Goal: Task Accomplishment & Management: Use online tool/utility

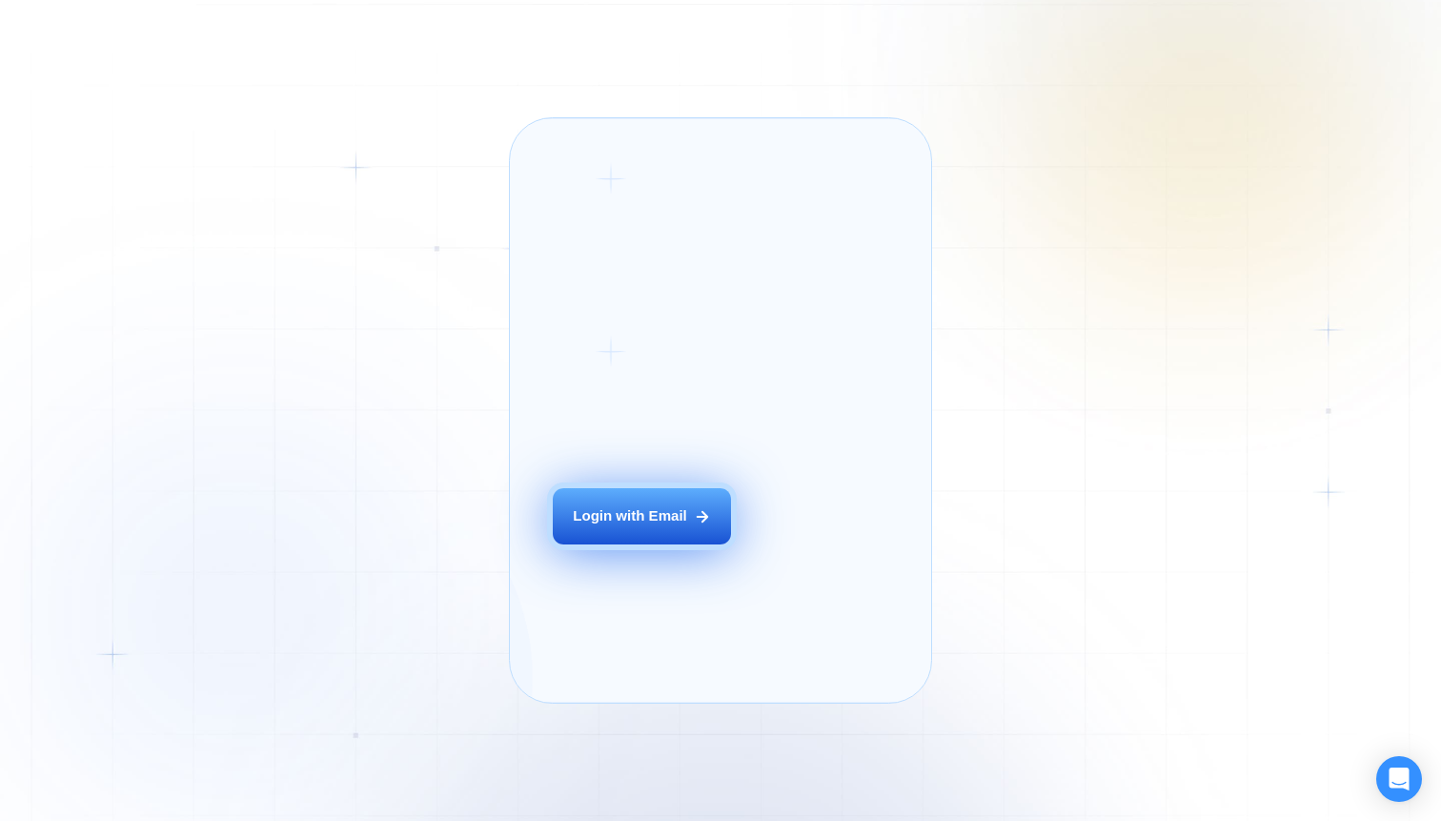
click at [694, 525] on icon at bounding box center [702, 516] width 17 height 17
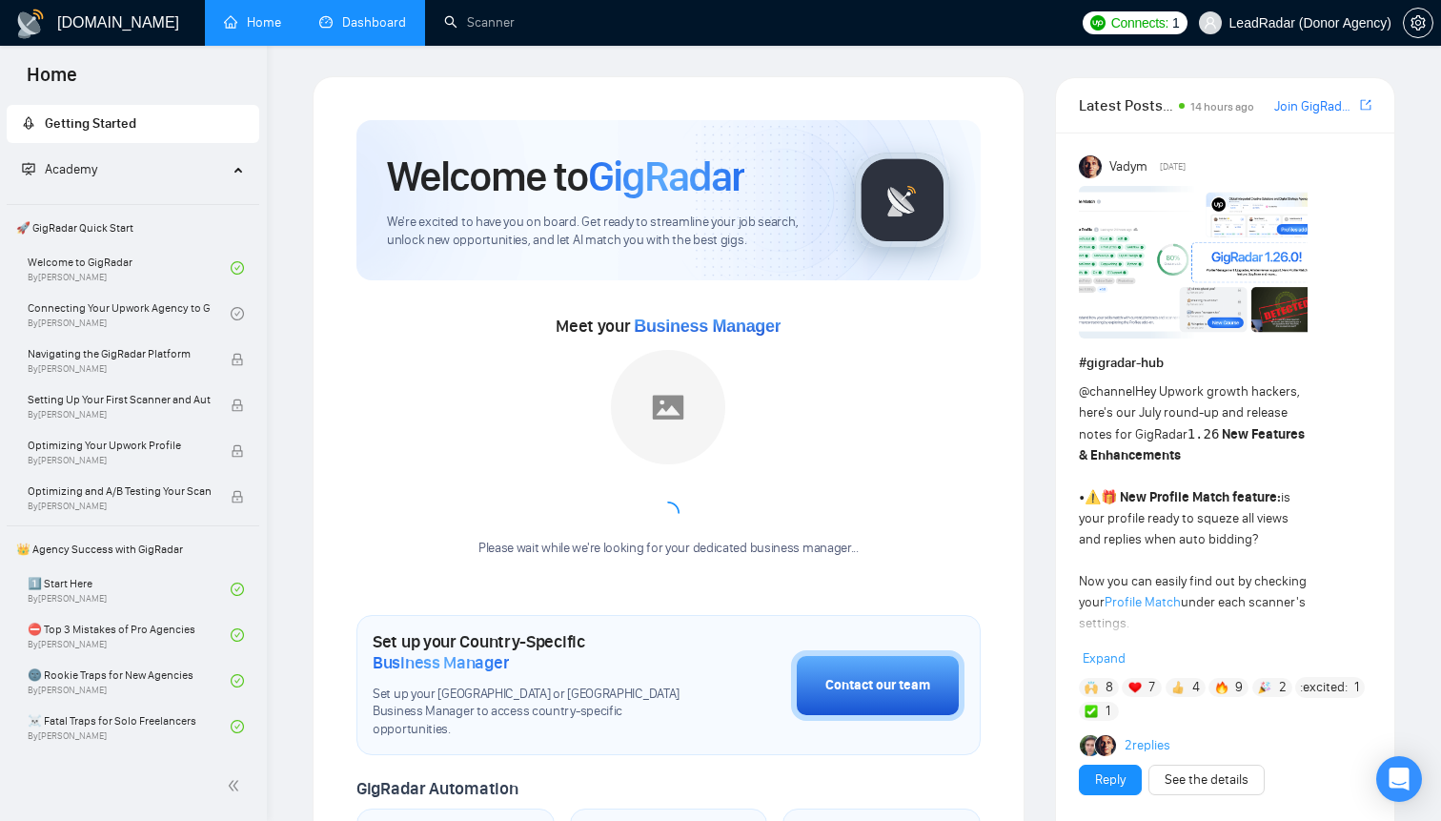
click at [378, 31] on link "Dashboard" at bounding box center [362, 22] width 87 height 16
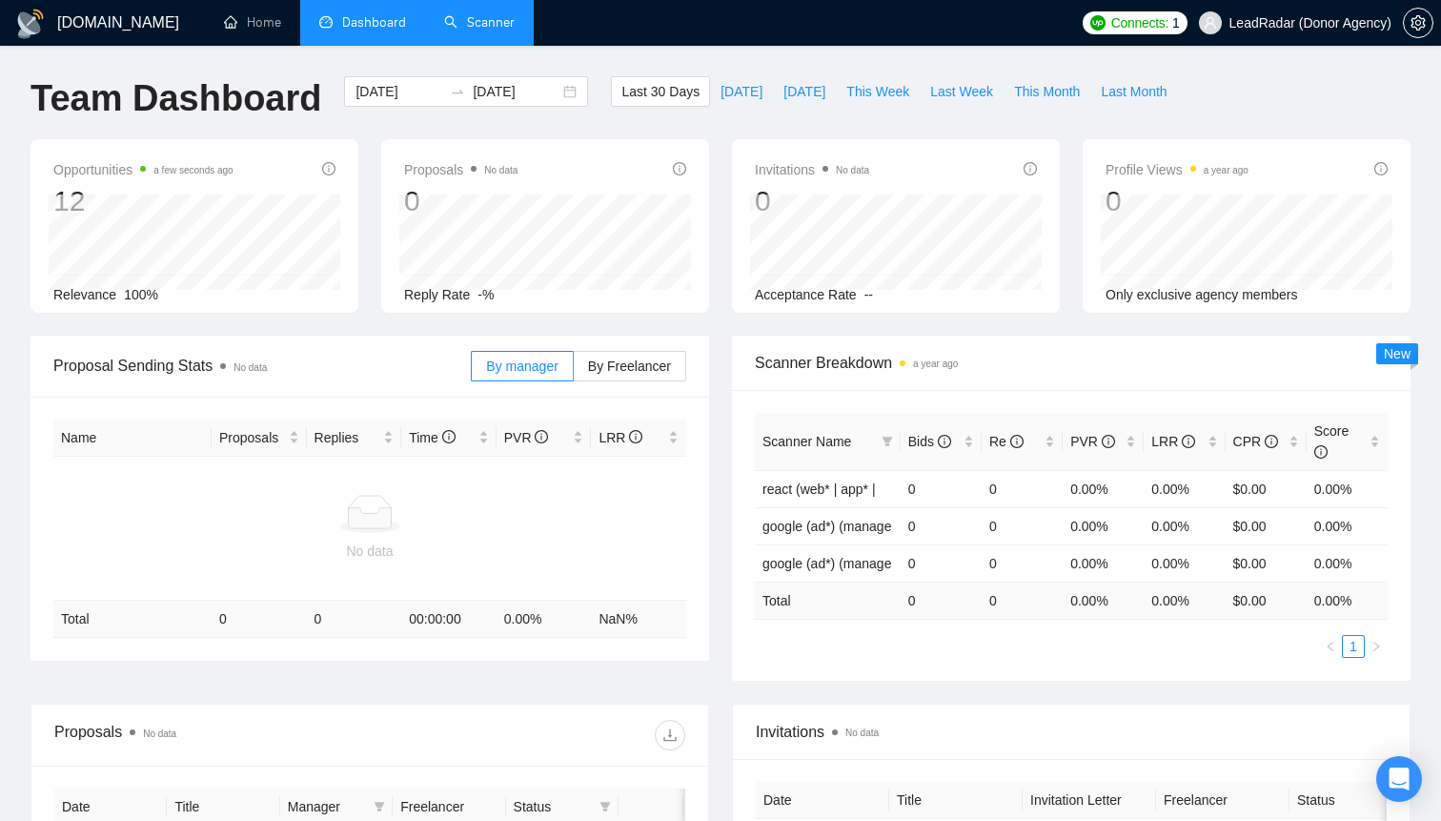
click at [470, 14] on link "Scanner" at bounding box center [479, 22] width 71 height 16
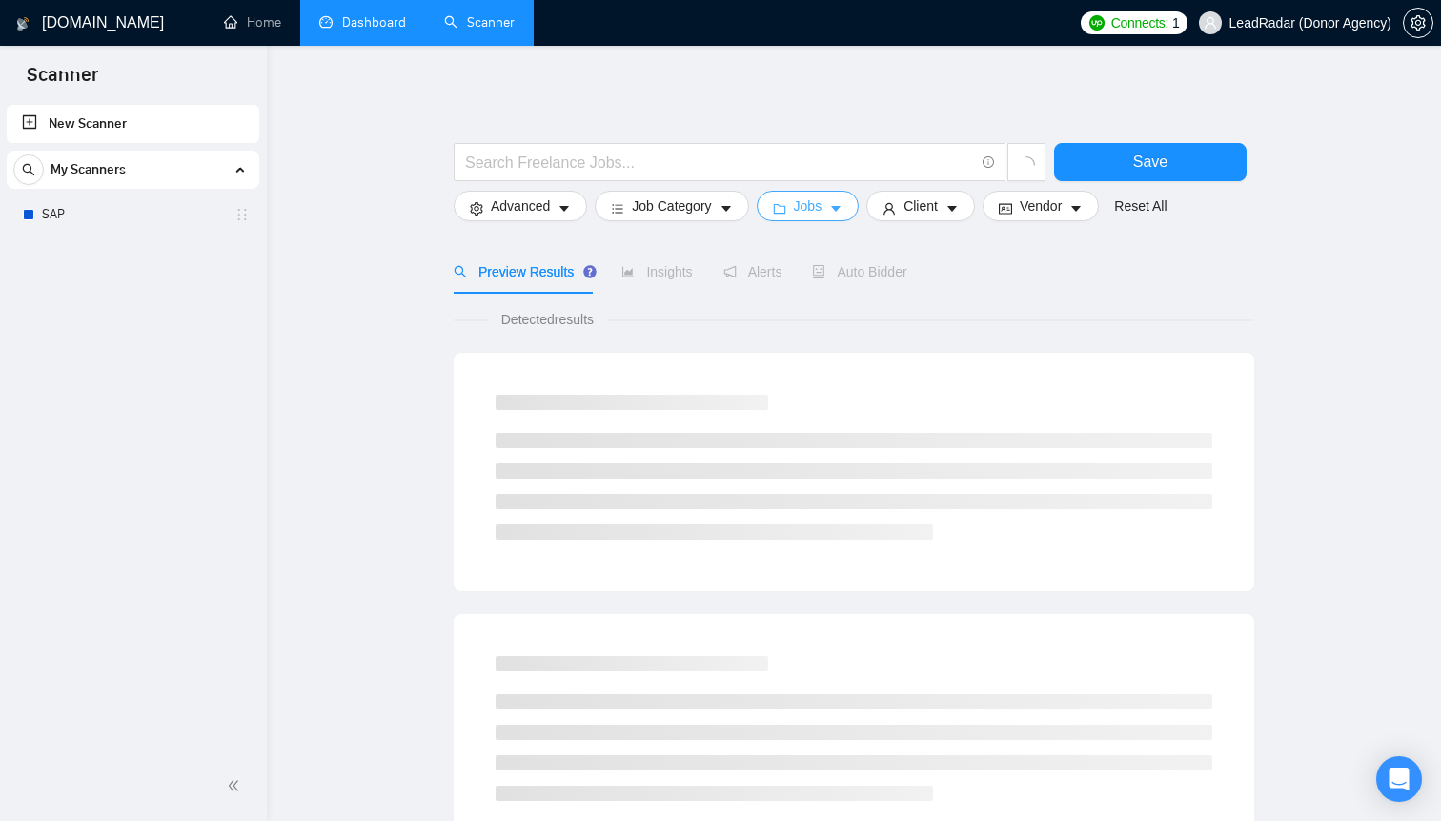
click at [831, 205] on button "Jobs" at bounding box center [808, 206] width 103 height 31
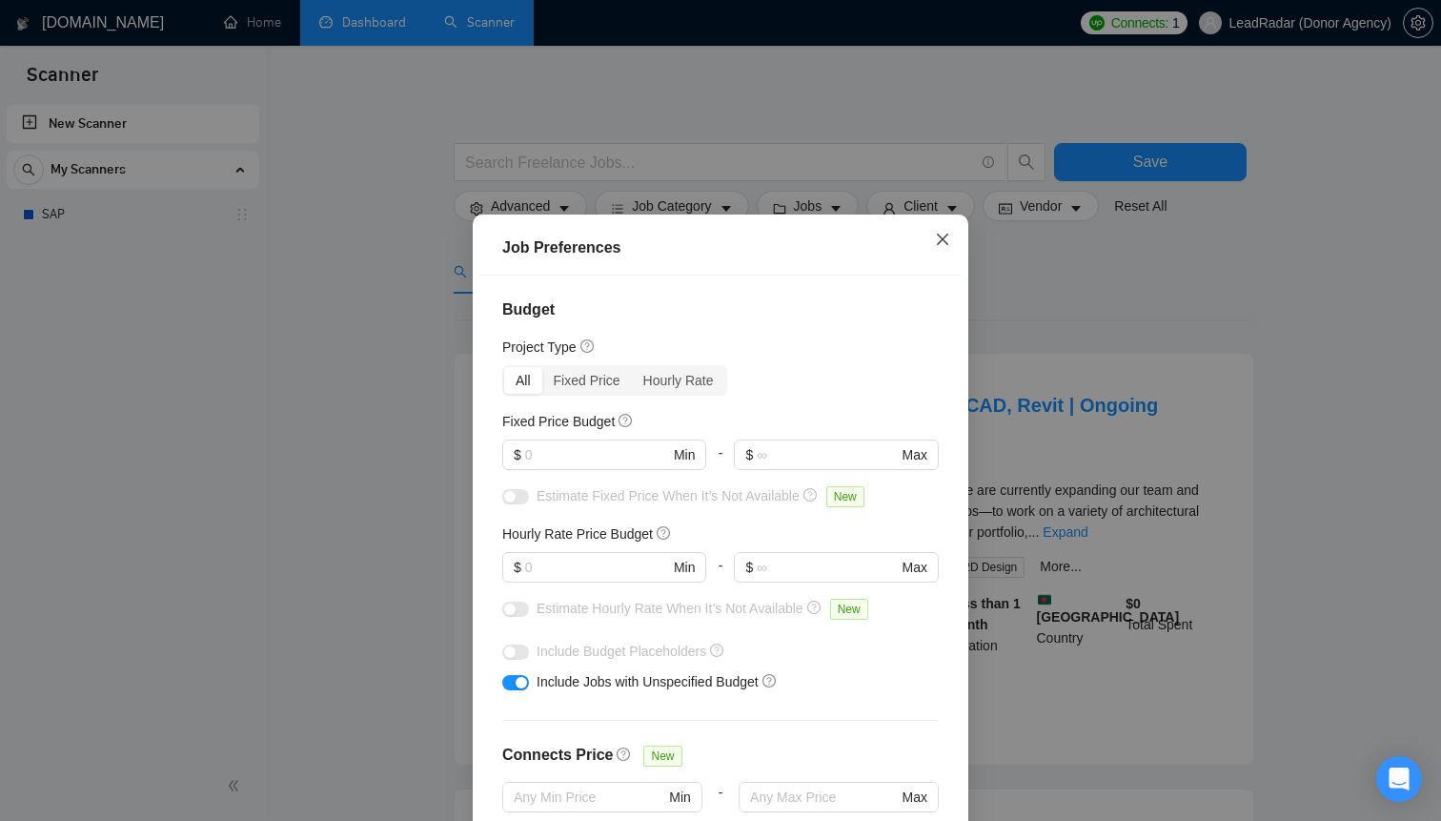
click at [957, 235] on span "Close" at bounding box center [942, 239] width 51 height 51
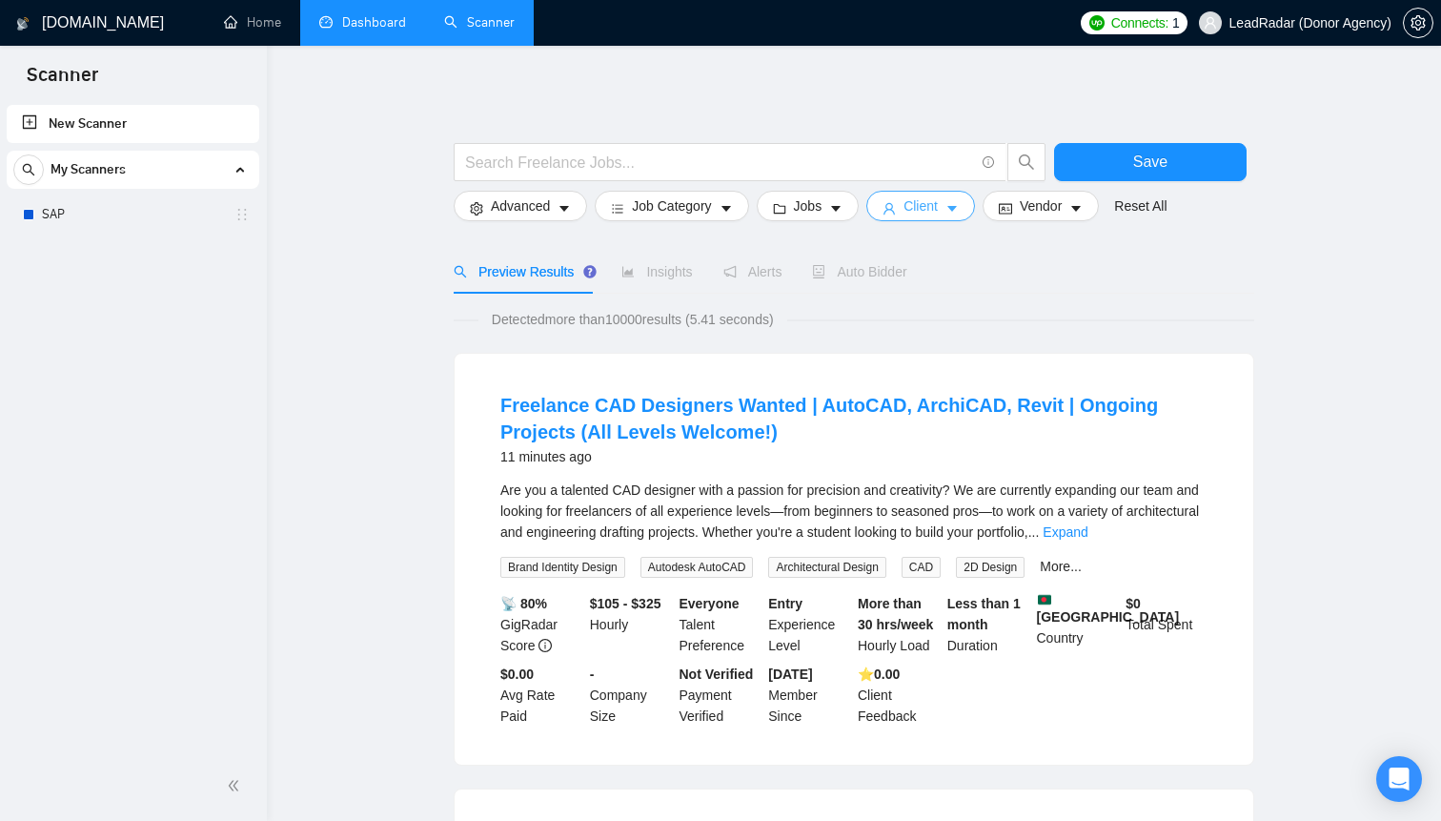
click at [914, 200] on span "Client" at bounding box center [921, 205] width 34 height 21
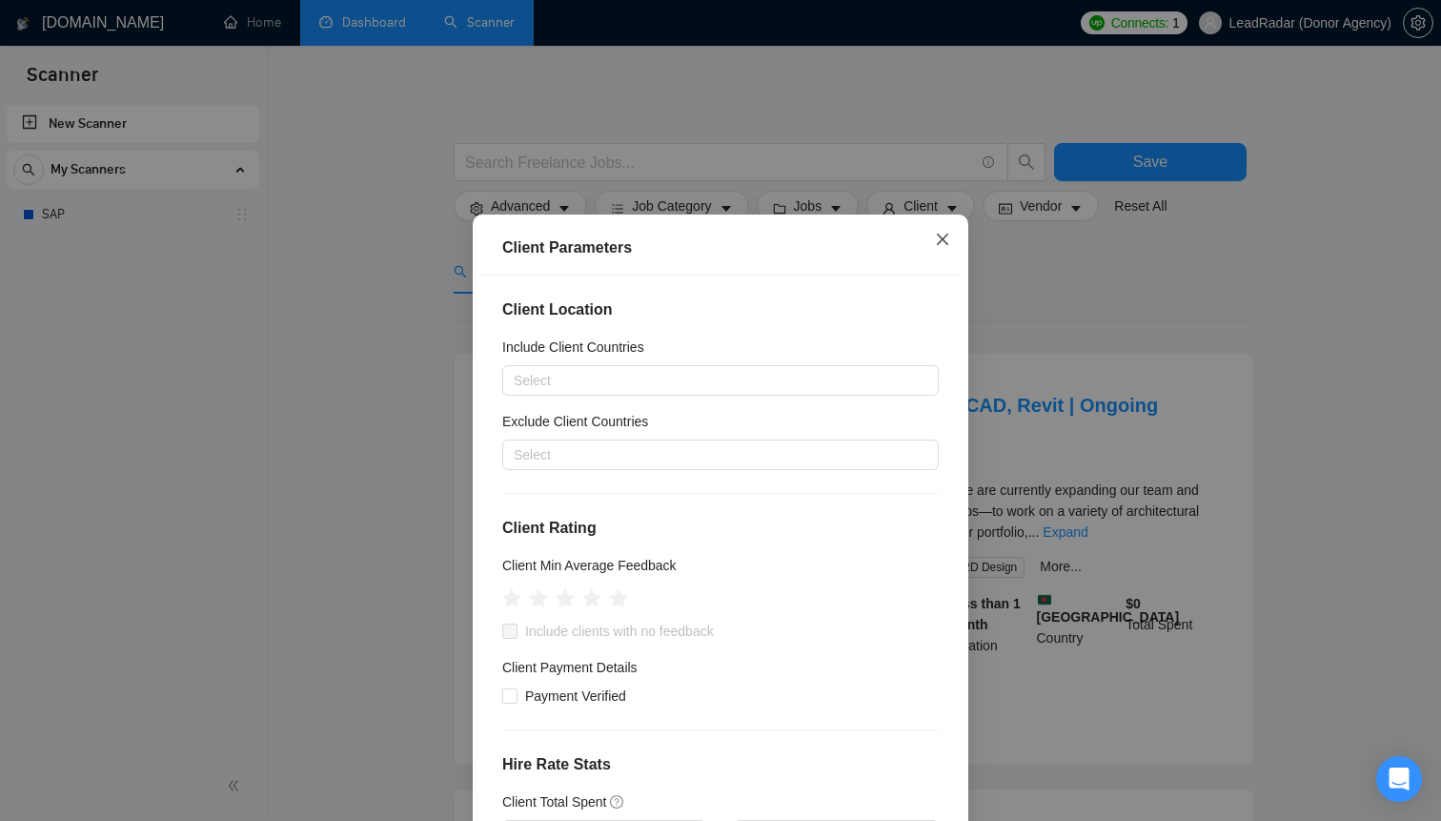
click at [957, 262] on span "Close" at bounding box center [942, 239] width 51 height 51
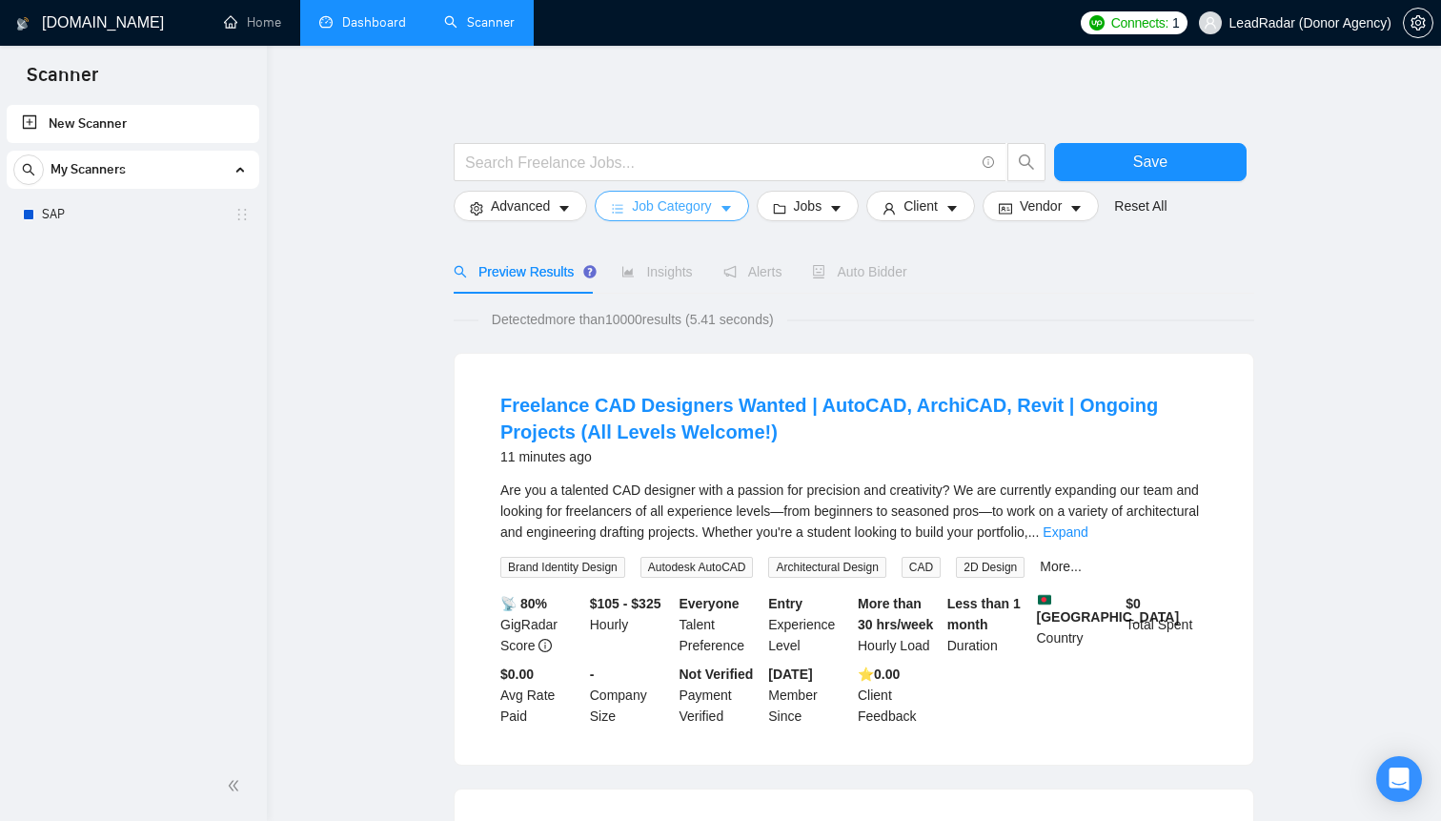
click at [711, 205] on span "Job Category" at bounding box center [671, 205] width 79 height 21
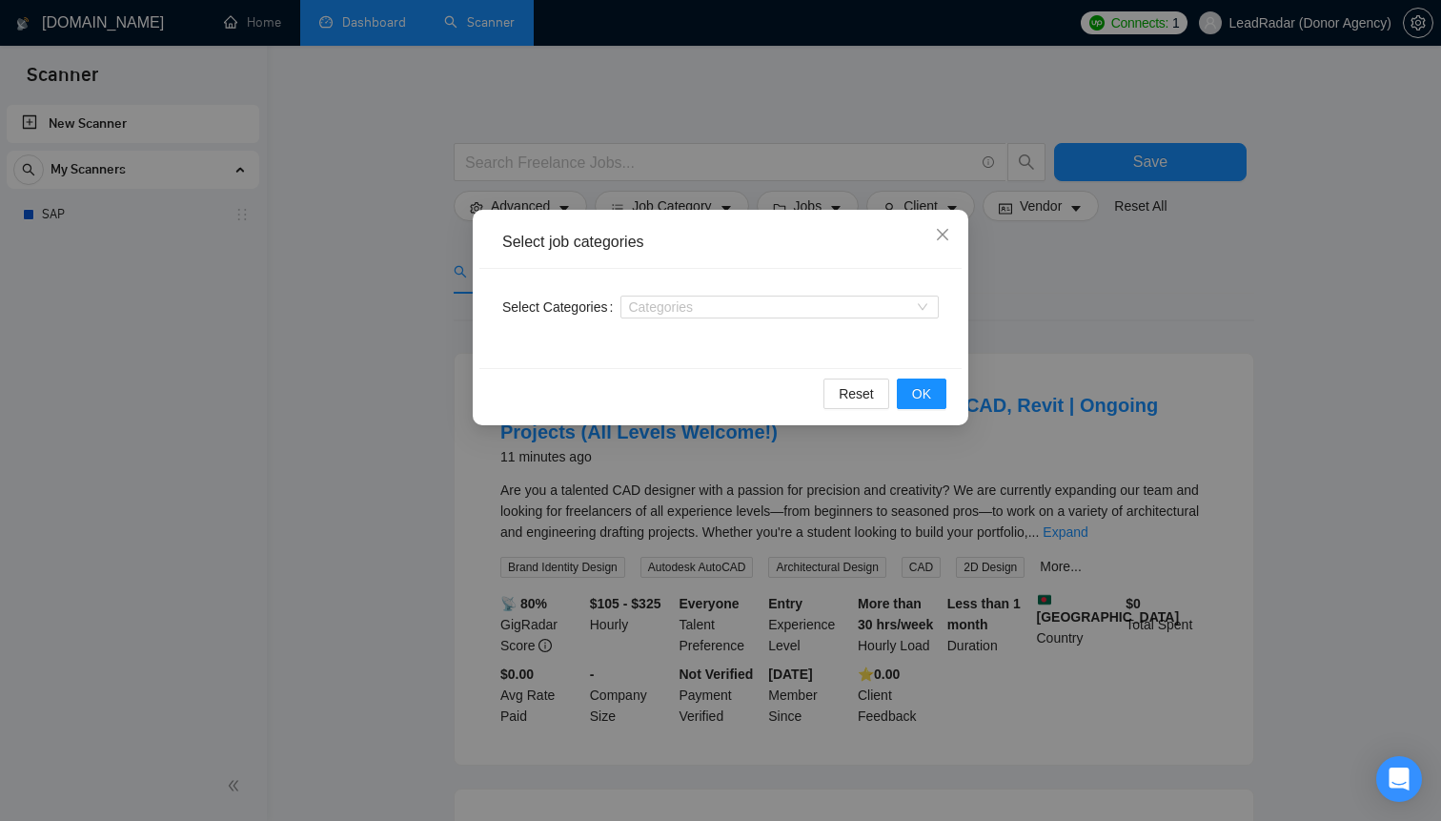
click at [814, 194] on div "Select job categories Select Categories Categories Reset OK" at bounding box center [720, 410] width 1441 height 821
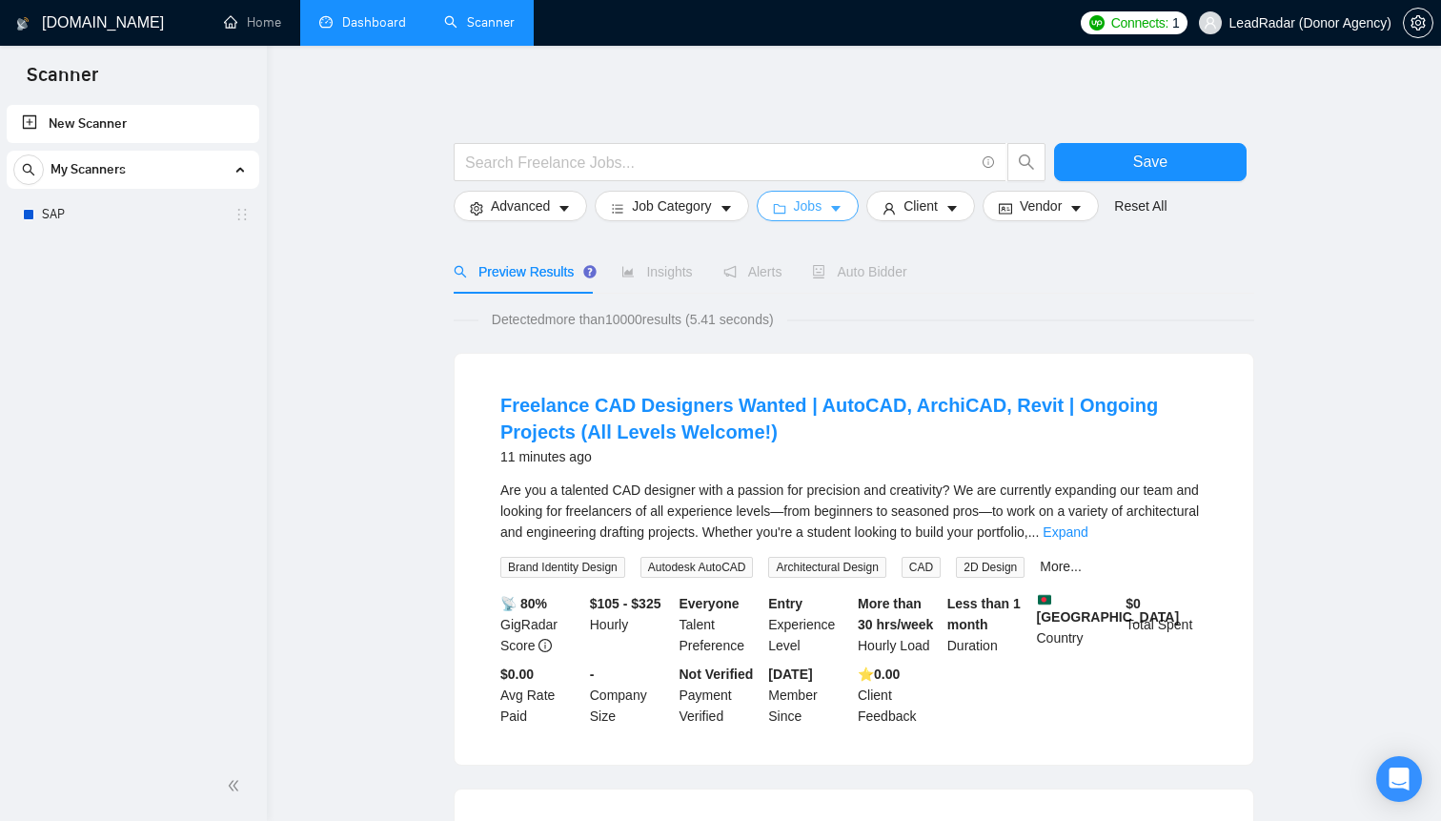
click at [842, 201] on span "caret-down" at bounding box center [835, 208] width 13 height 14
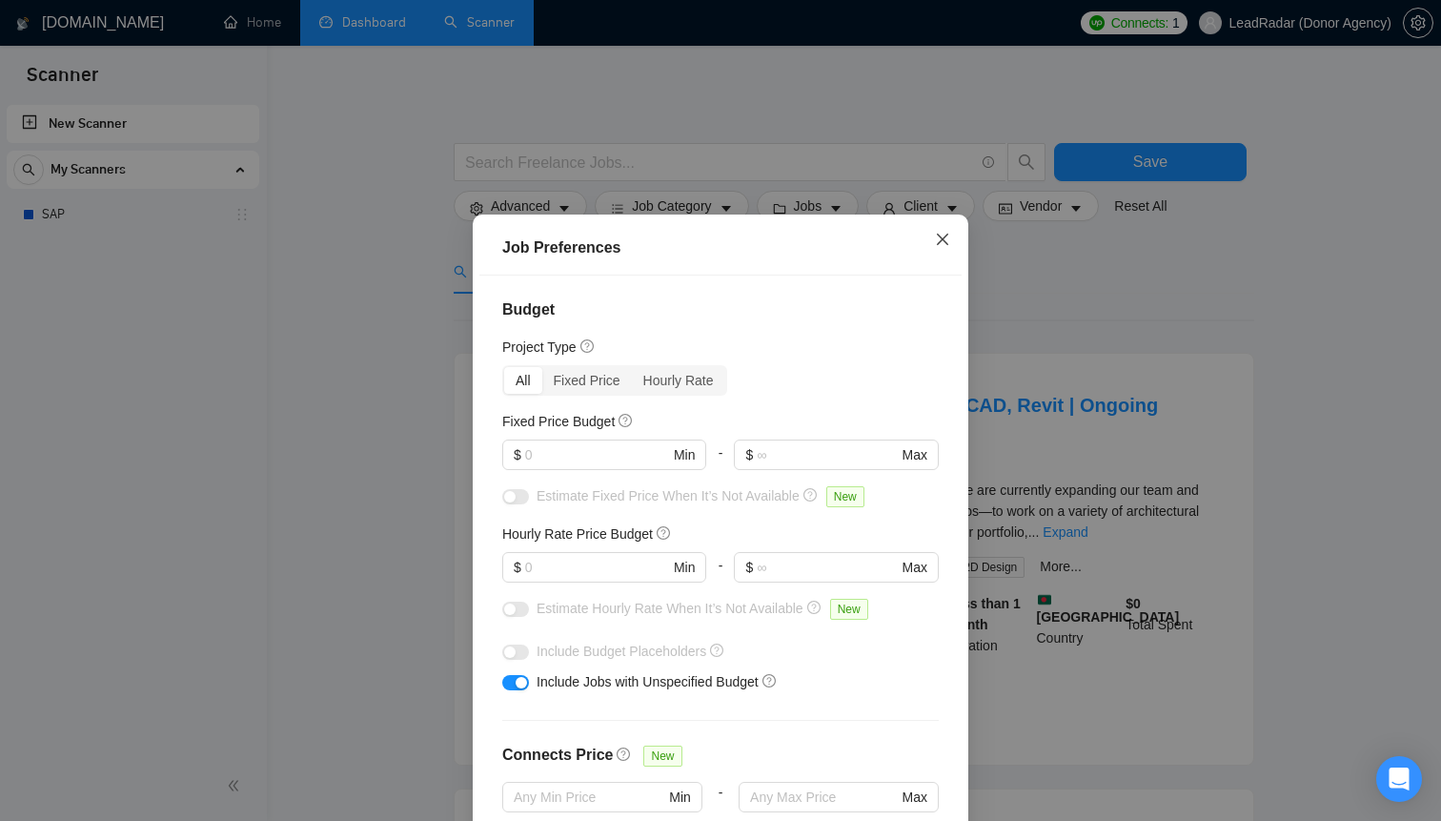
click at [954, 240] on span "Close" at bounding box center [942, 239] width 51 height 51
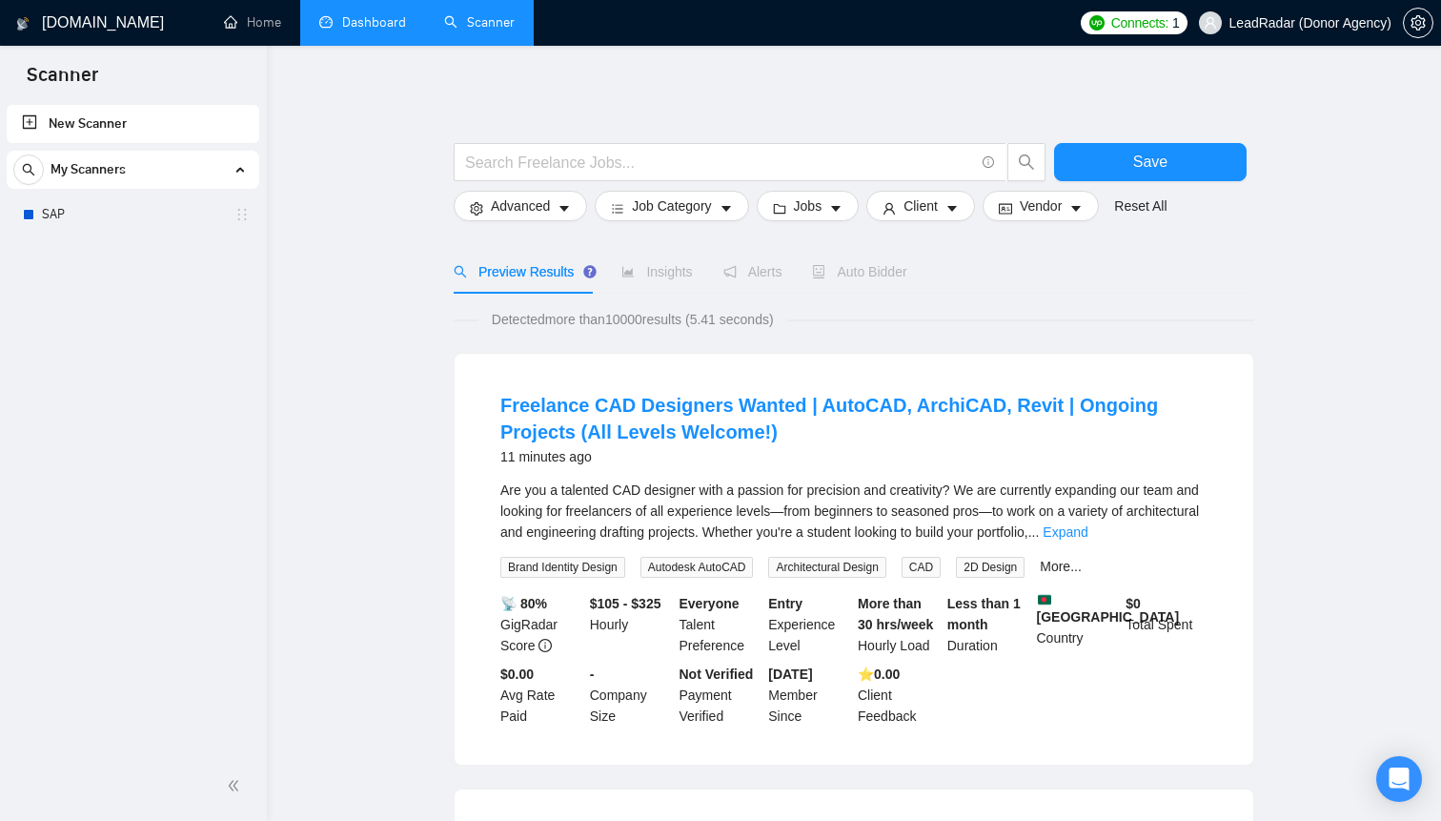
click at [940, 188] on div at bounding box center [750, 167] width 601 height 48
click at [931, 206] on span "Client" at bounding box center [921, 205] width 34 height 21
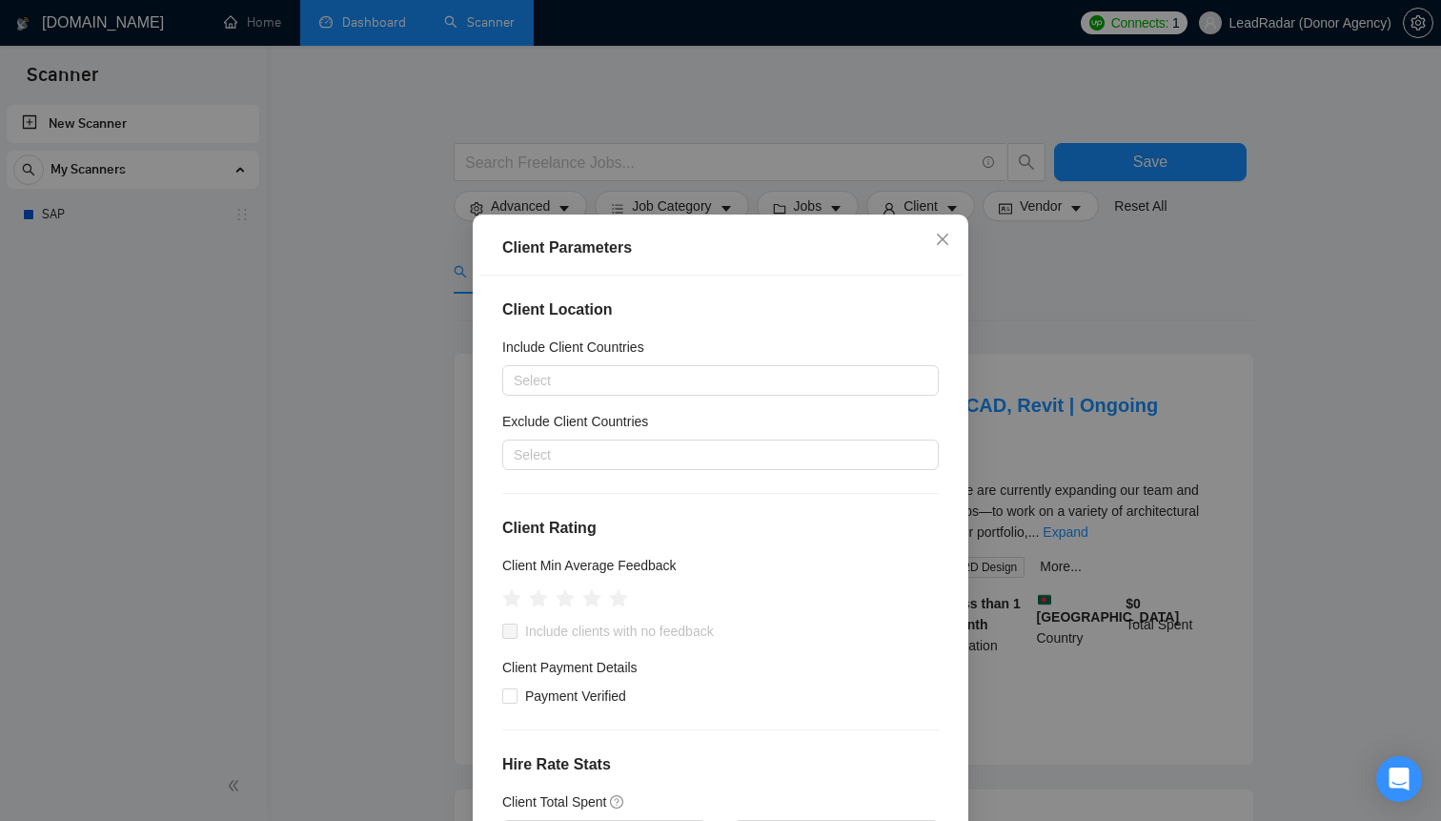
click at [526, 396] on div "Client Location Include Client Countries Select Exclude Client Countries Select…" at bounding box center [721, 563] width 482 height 575
click at [554, 362] on div "Include Client Countries" at bounding box center [720, 351] width 437 height 29
click at [558, 381] on div at bounding box center [711, 380] width 408 height 23
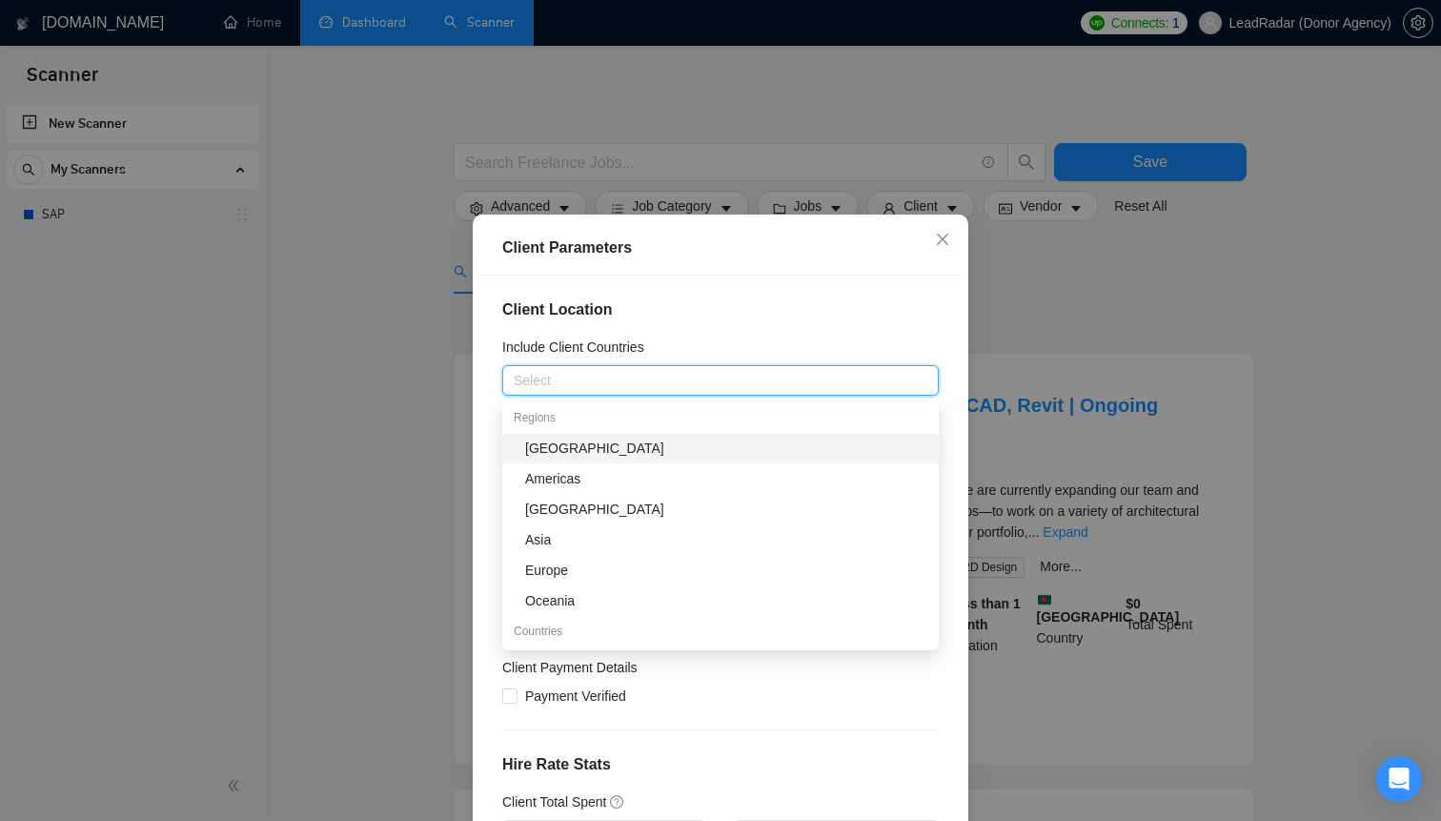
click at [751, 361] on div "Include Client Countries" at bounding box center [720, 351] width 437 height 29
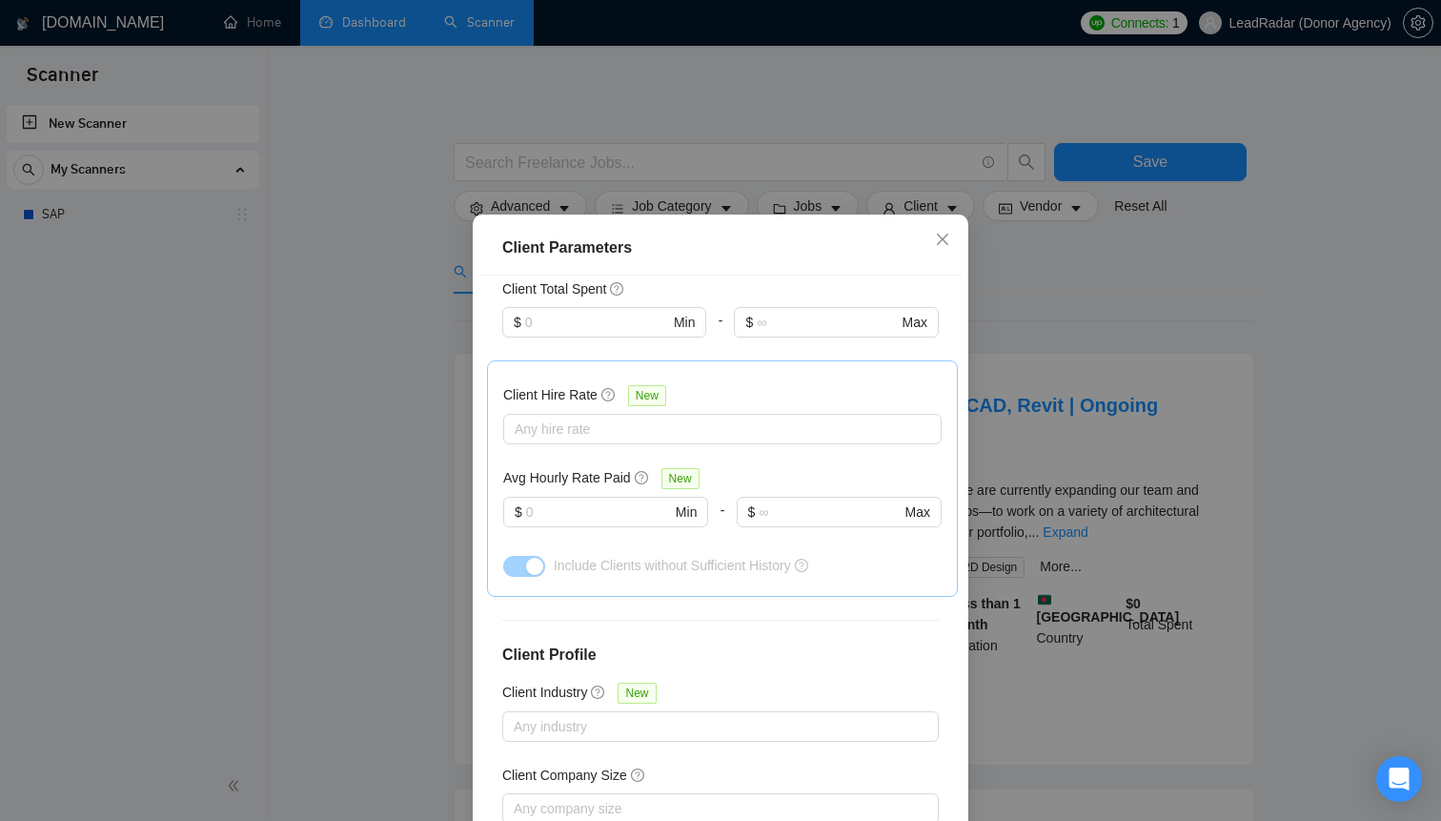
scroll to position [613, 0]
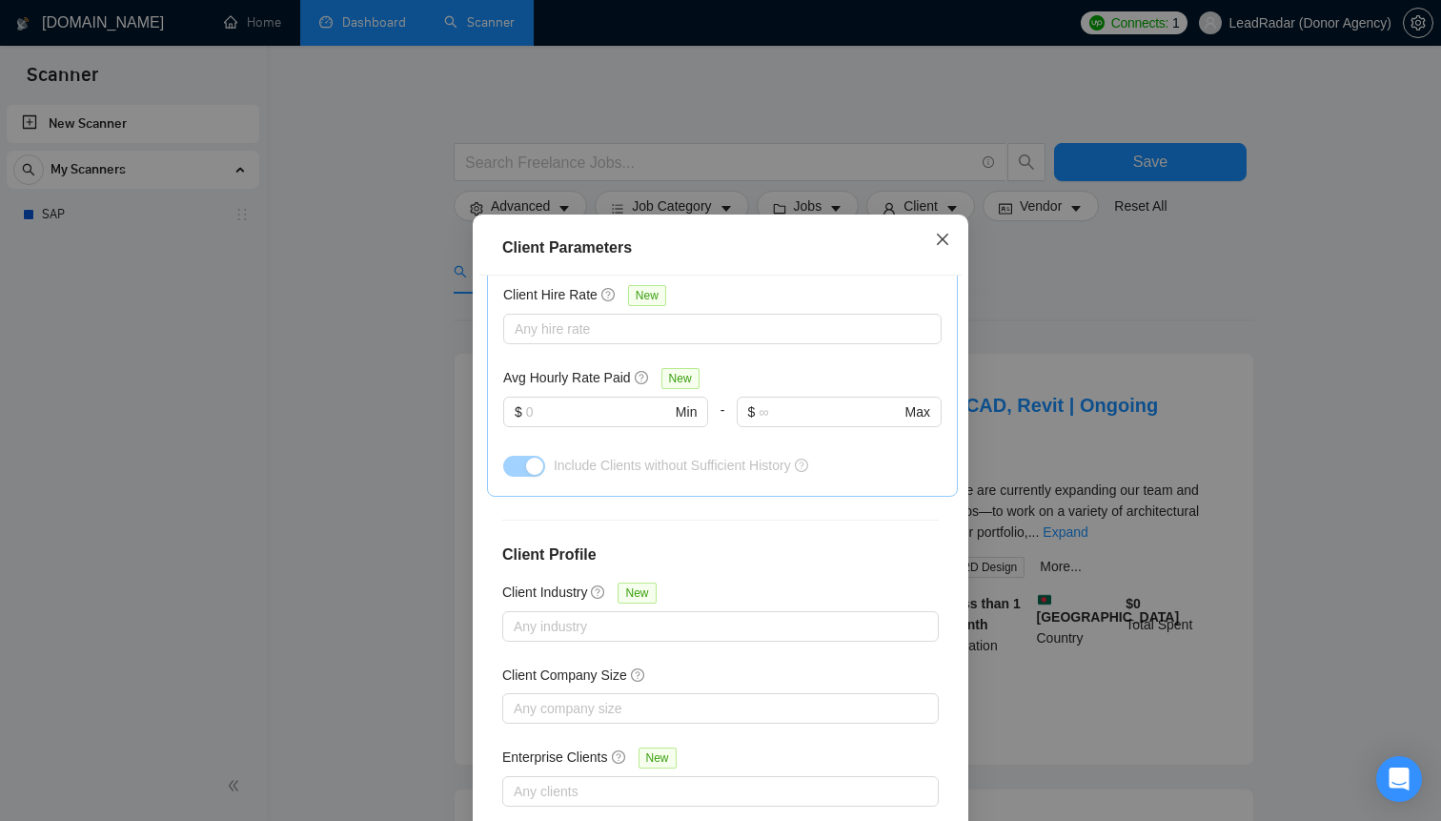
click at [939, 237] on icon "close" at bounding box center [942, 239] width 15 height 15
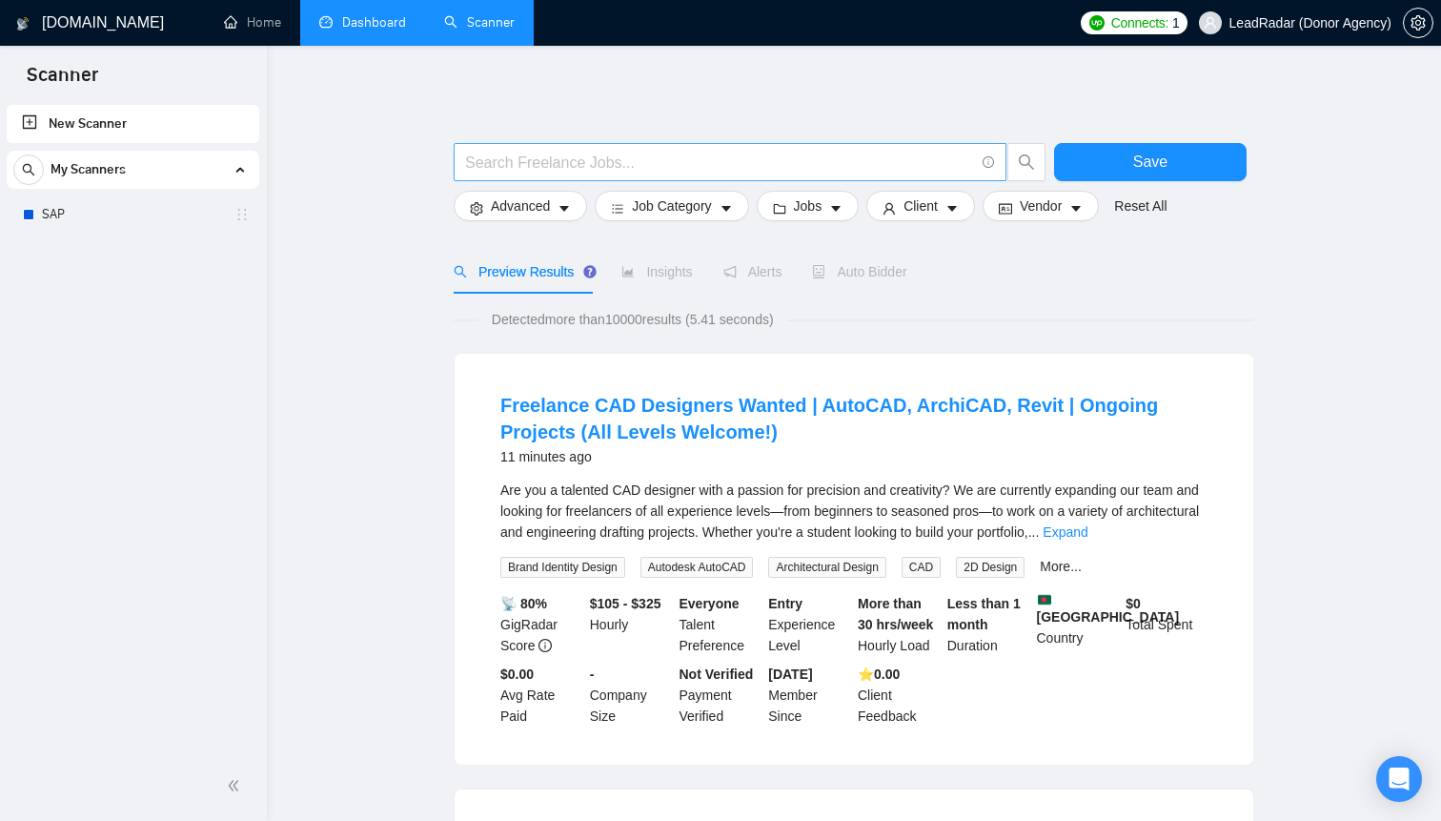
click at [621, 169] on input "text" at bounding box center [719, 163] width 509 height 24
type input "SEO"
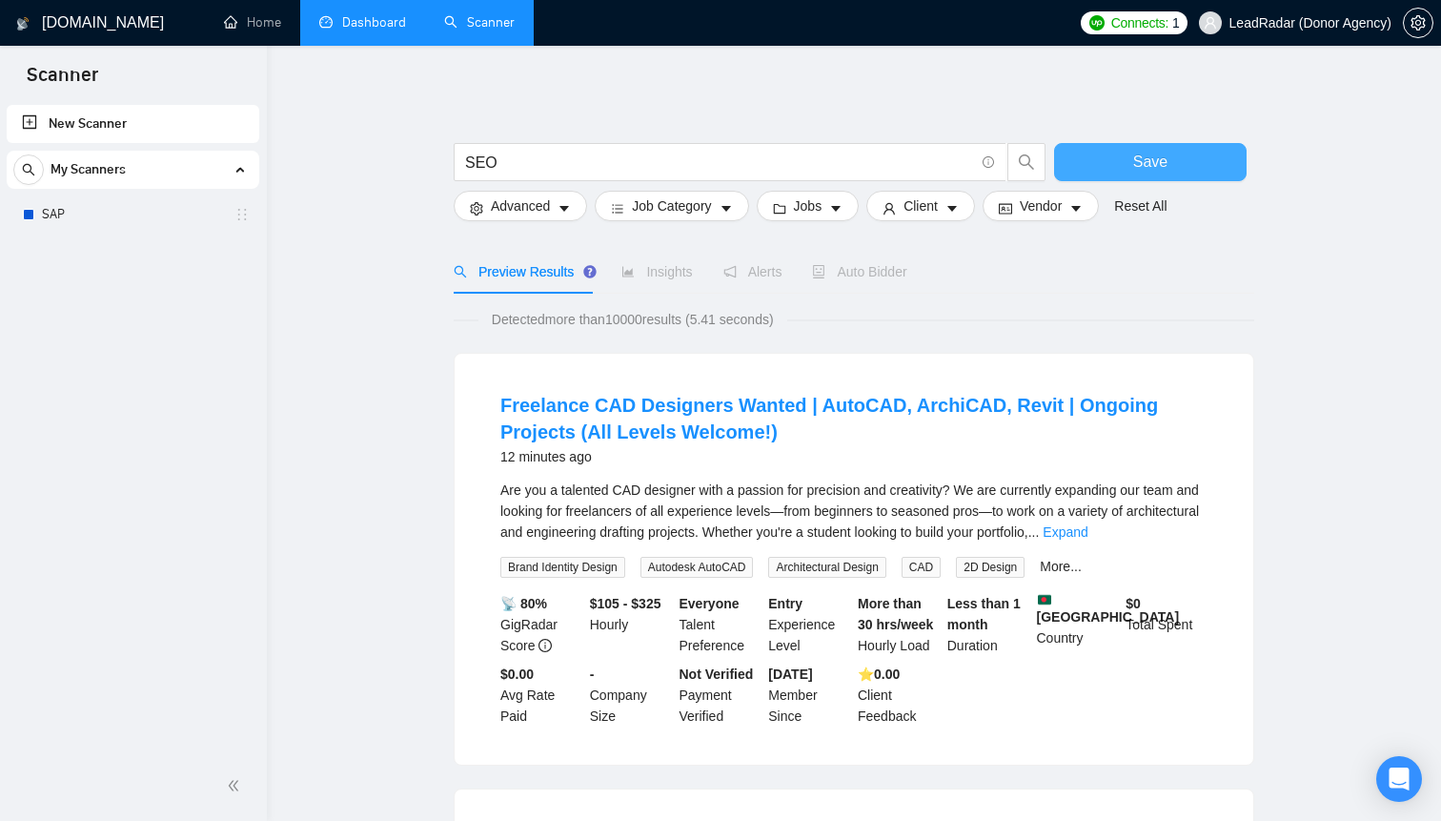
click at [1144, 176] on button "Save" at bounding box center [1150, 162] width 193 height 38
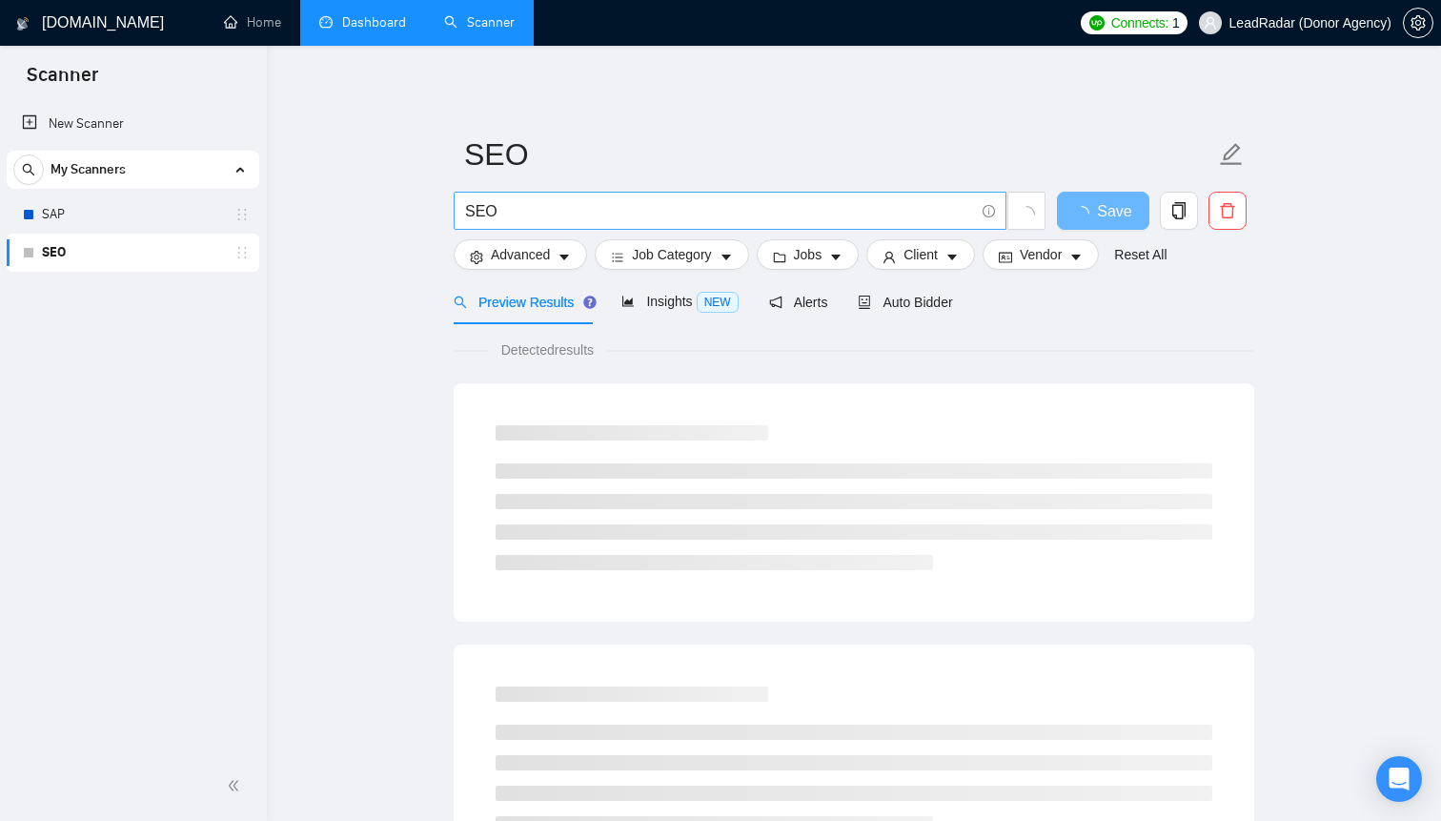
click at [614, 212] on input "SEO" at bounding box center [719, 211] width 509 height 24
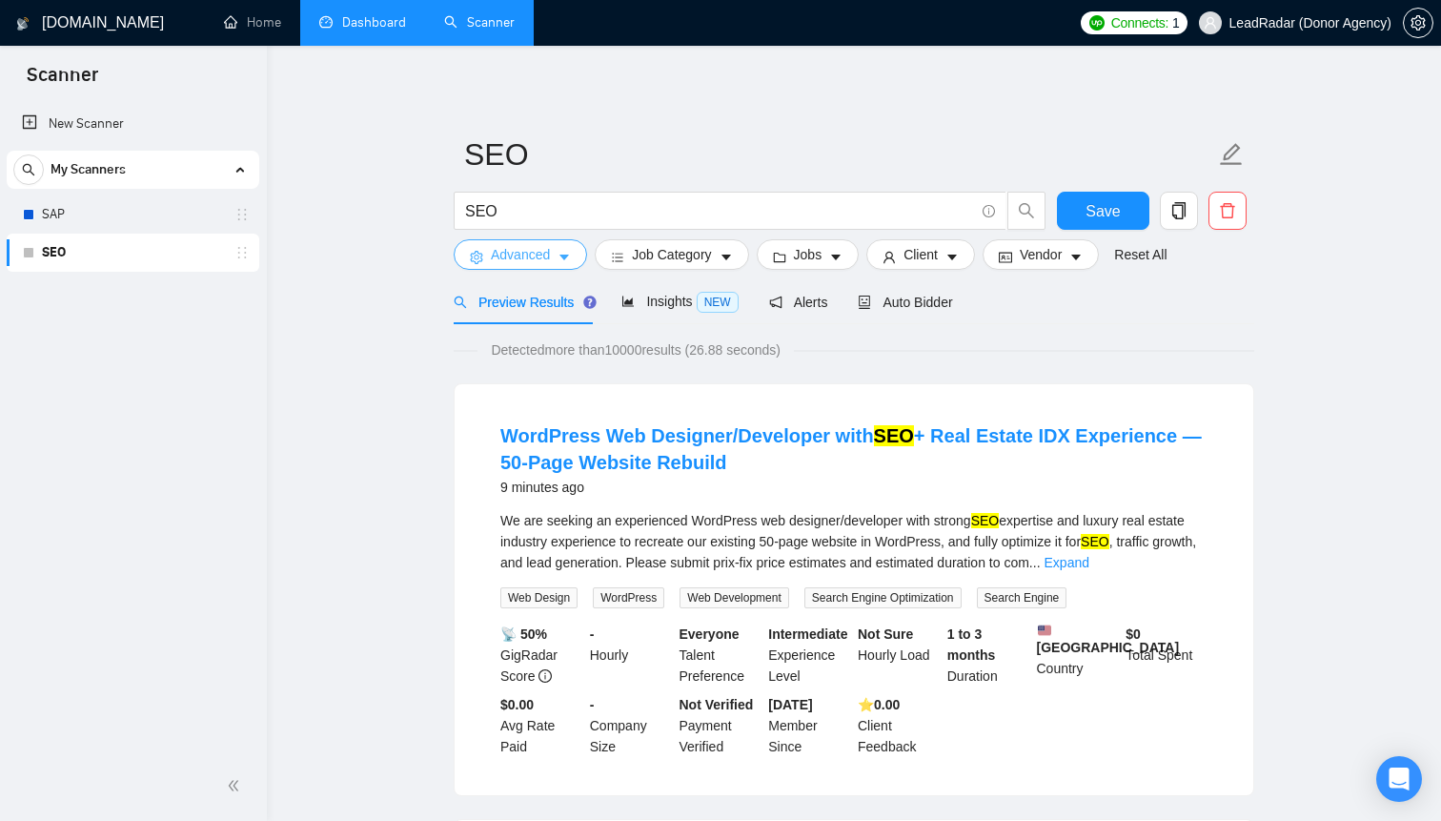
click at [547, 250] on span "Advanced" at bounding box center [520, 254] width 59 height 21
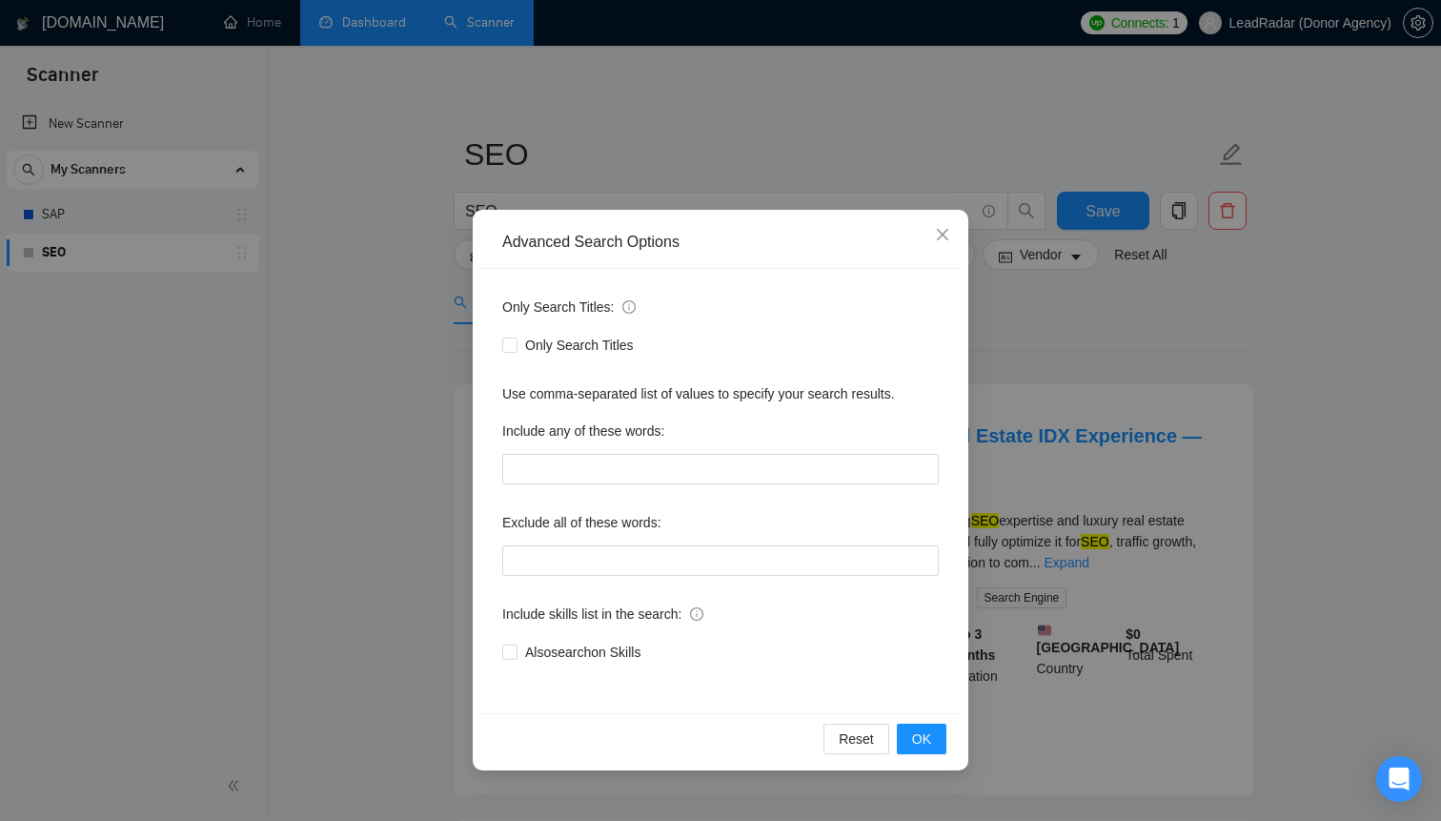
click at [619, 136] on div "Advanced Search Options Only Search Titles: Only Search Titles Use comma-separa…" at bounding box center [720, 410] width 1441 height 821
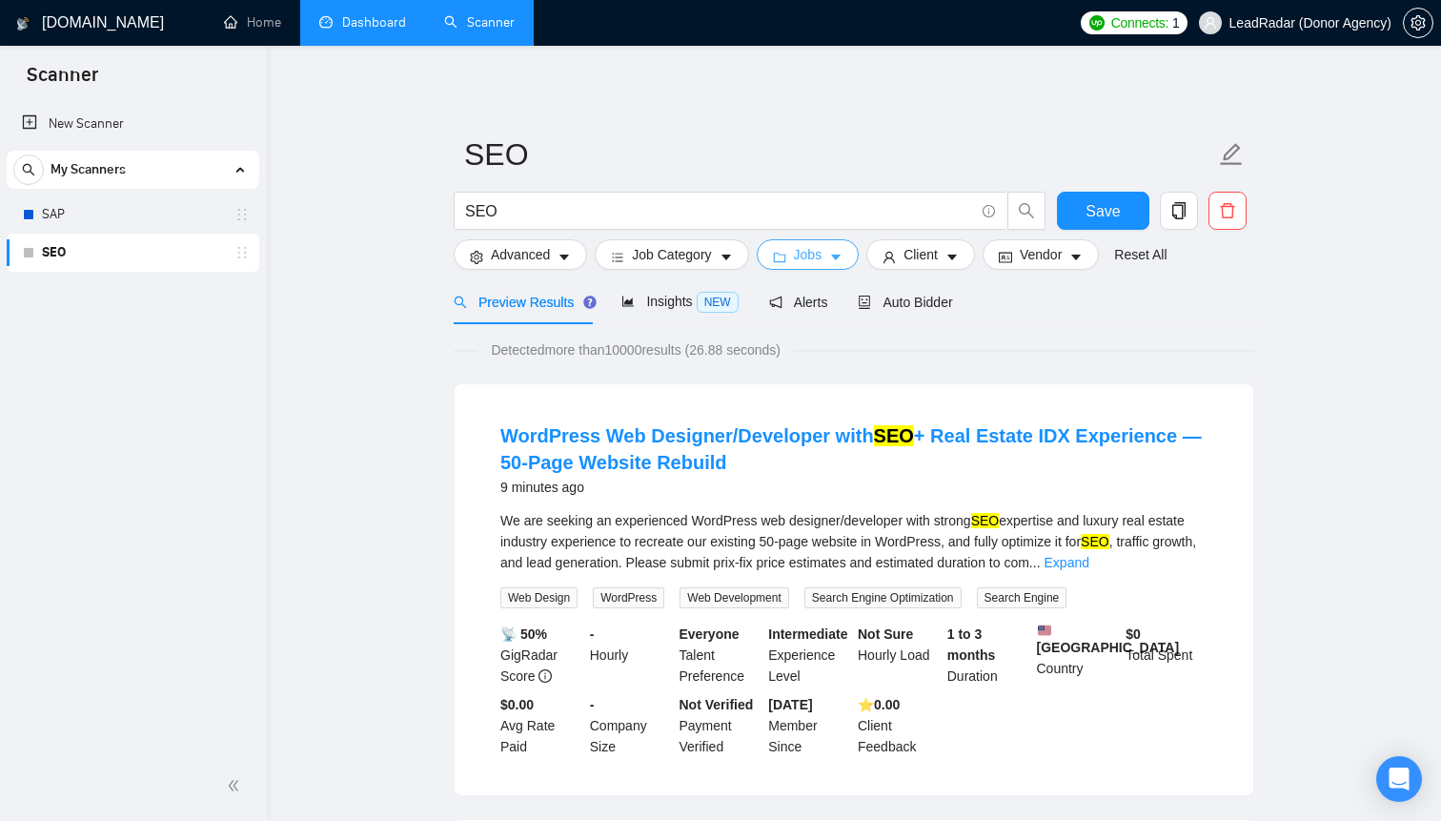
click at [833, 255] on button "Jobs" at bounding box center [808, 254] width 103 height 31
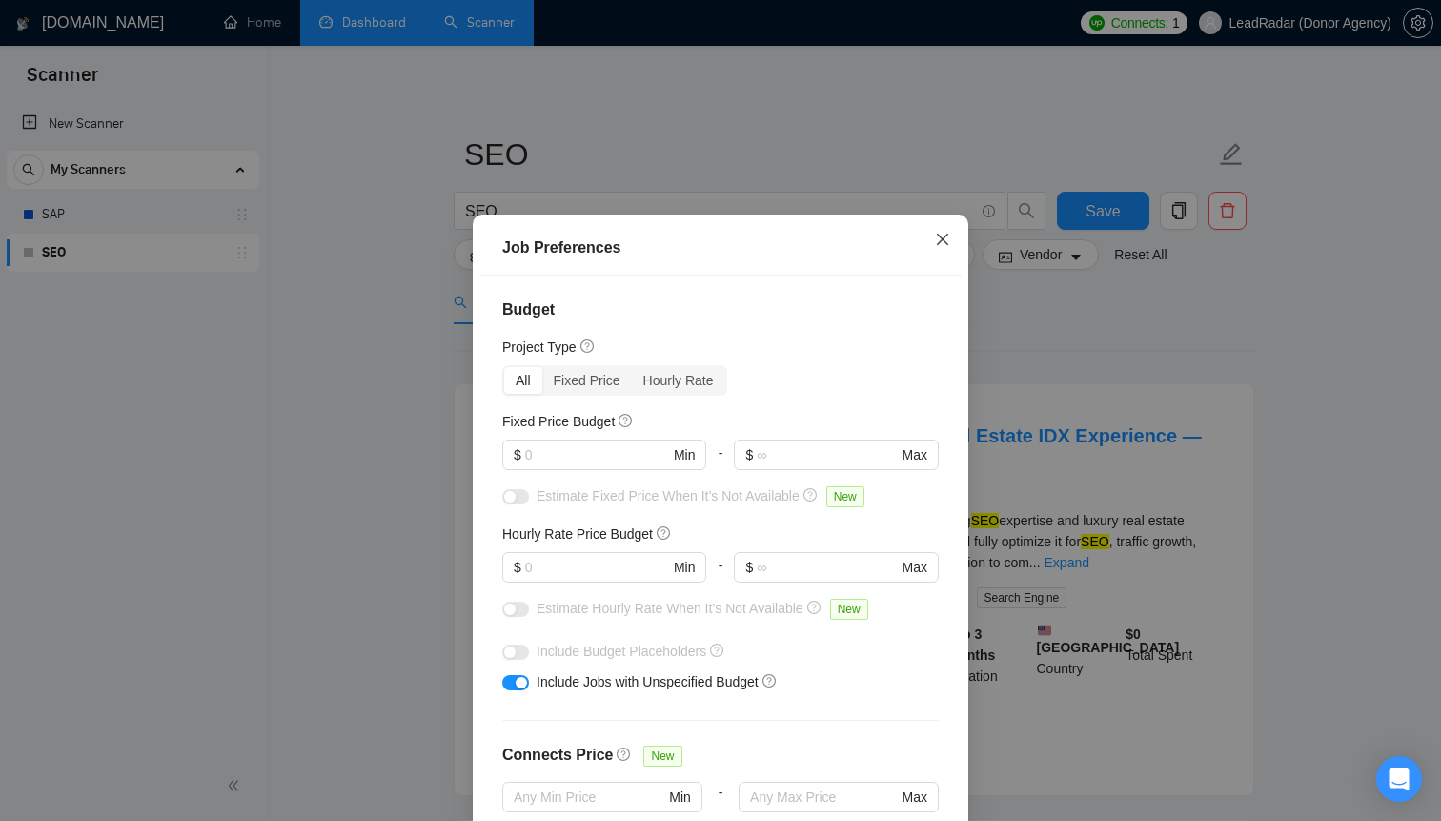
click at [945, 237] on icon "close" at bounding box center [942, 238] width 11 height 11
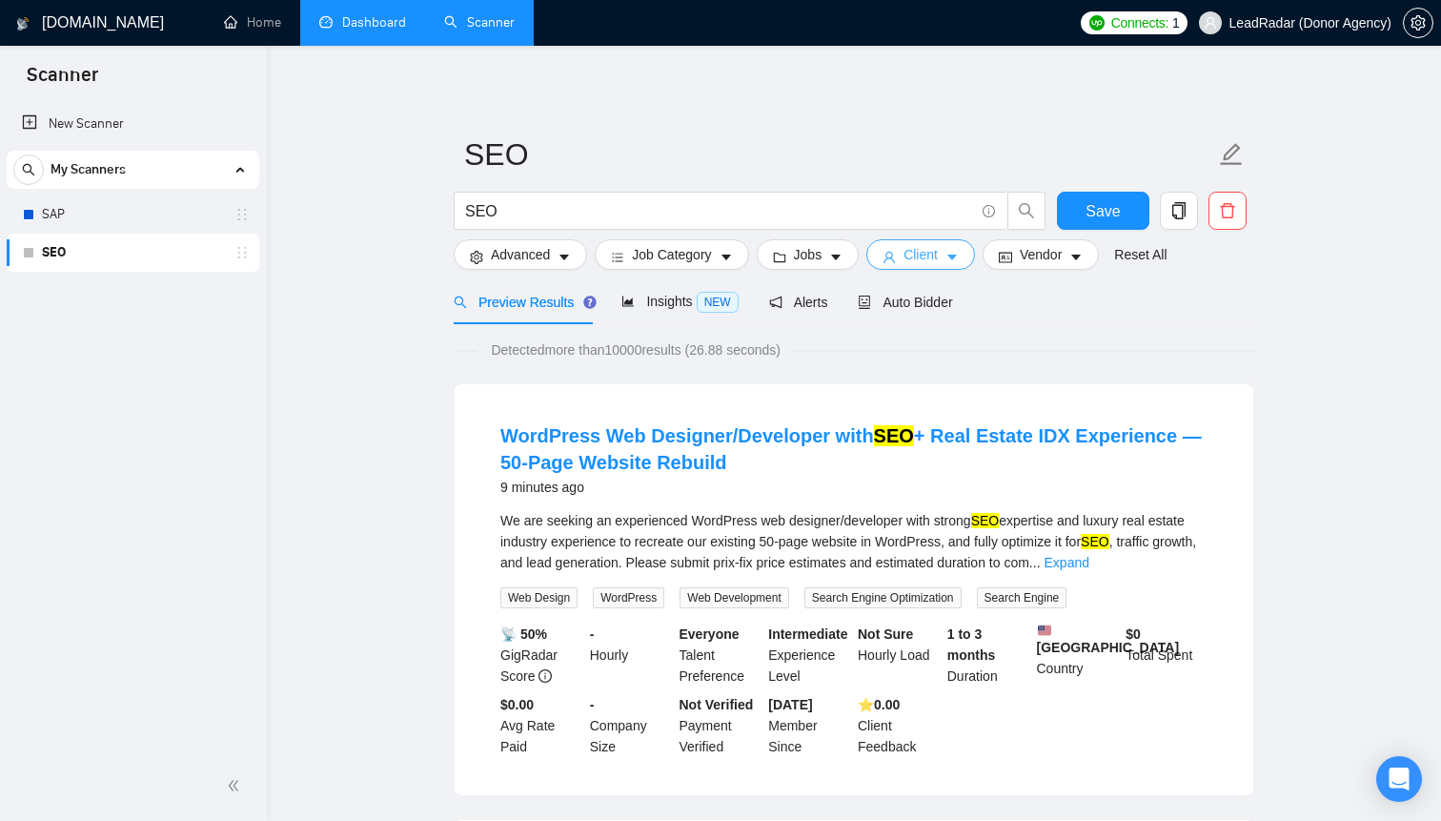
click at [951, 262] on button "Client" at bounding box center [921, 254] width 109 height 31
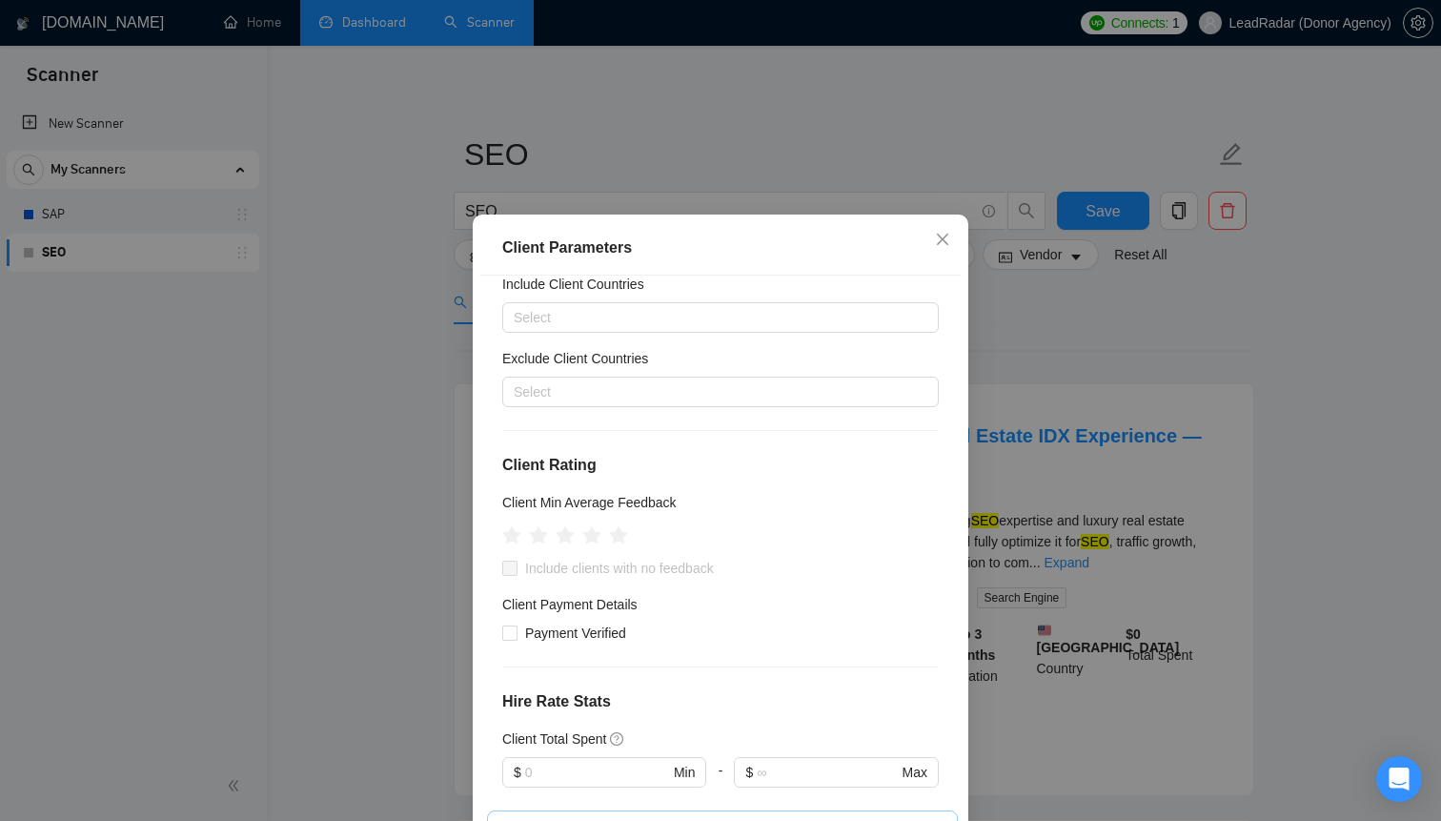
scroll to position [55, 0]
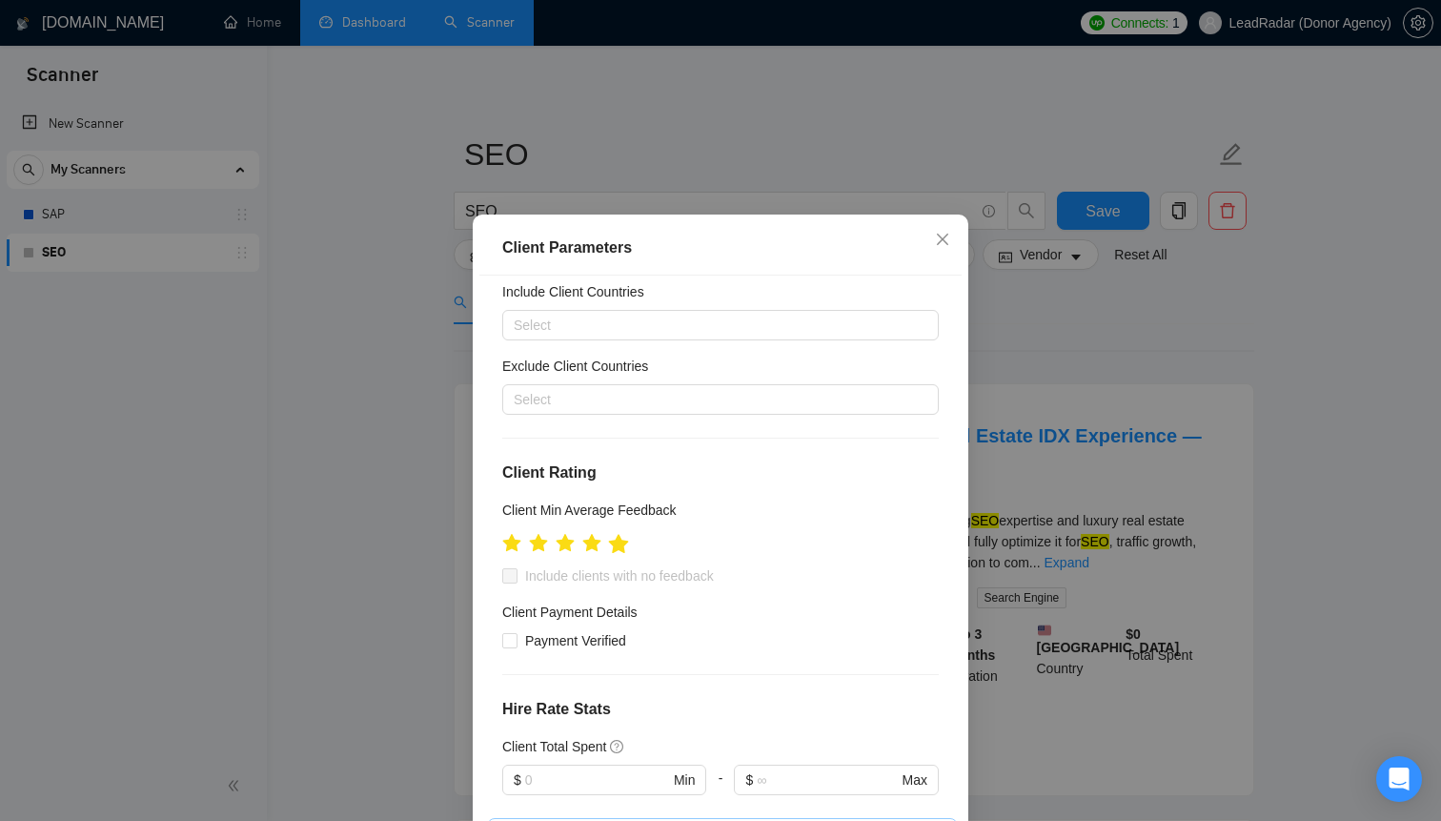
click at [619, 539] on icon "star" at bounding box center [619, 543] width 20 height 19
click at [655, 395] on div at bounding box center [711, 399] width 408 height 23
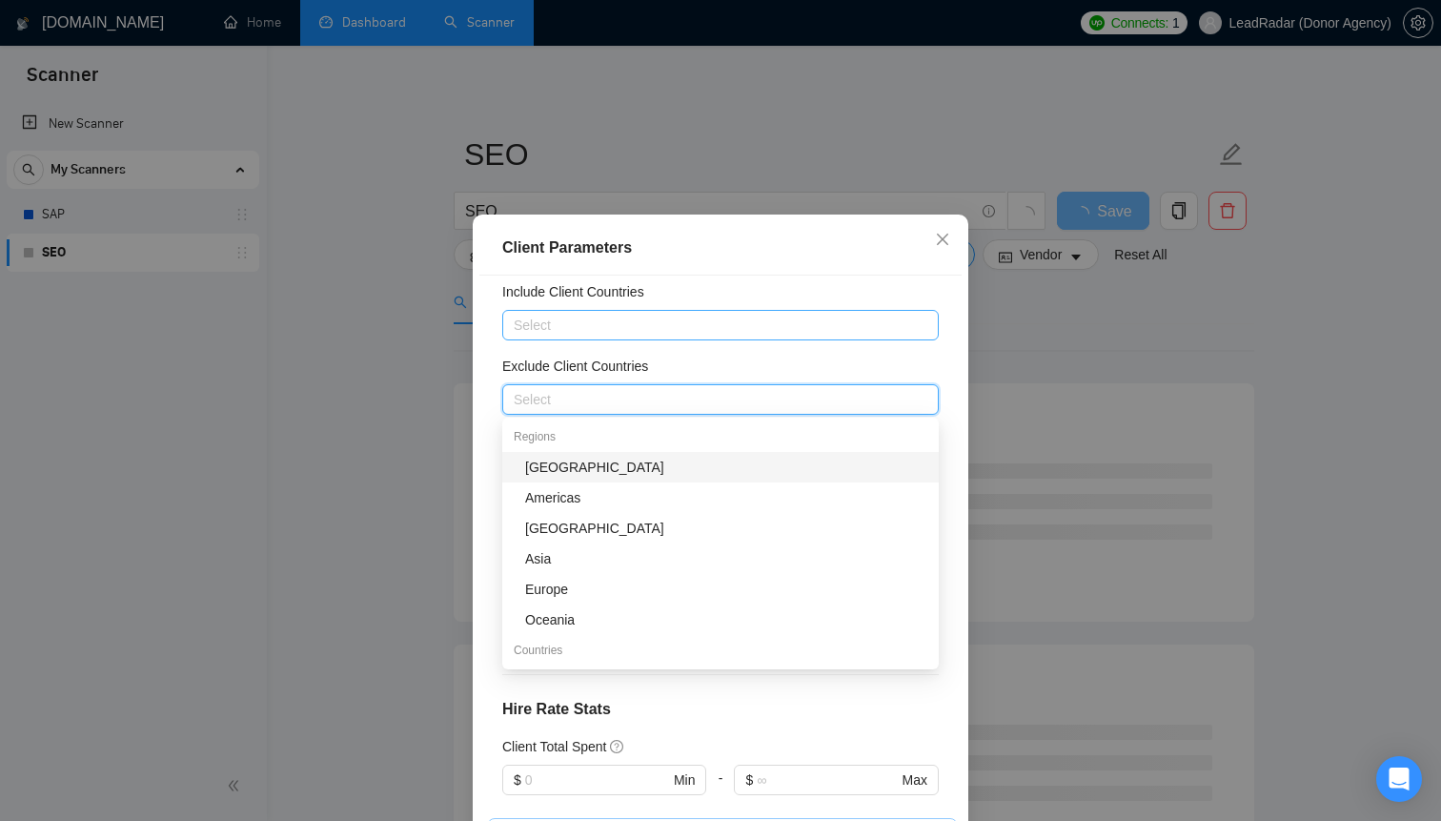
click at [684, 325] on div at bounding box center [711, 325] width 408 height 23
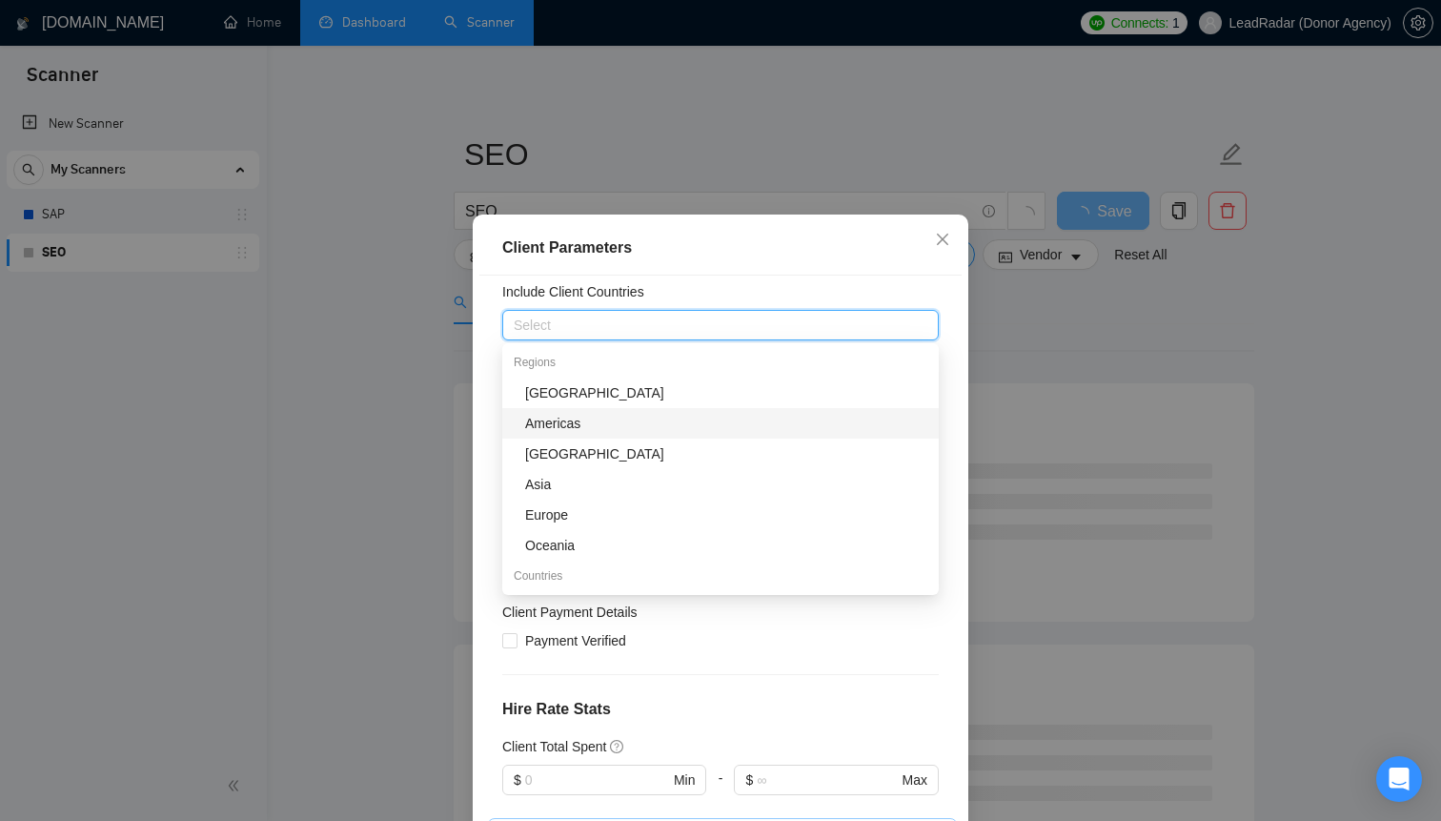
click at [592, 420] on div "Americas" at bounding box center [726, 423] width 402 height 21
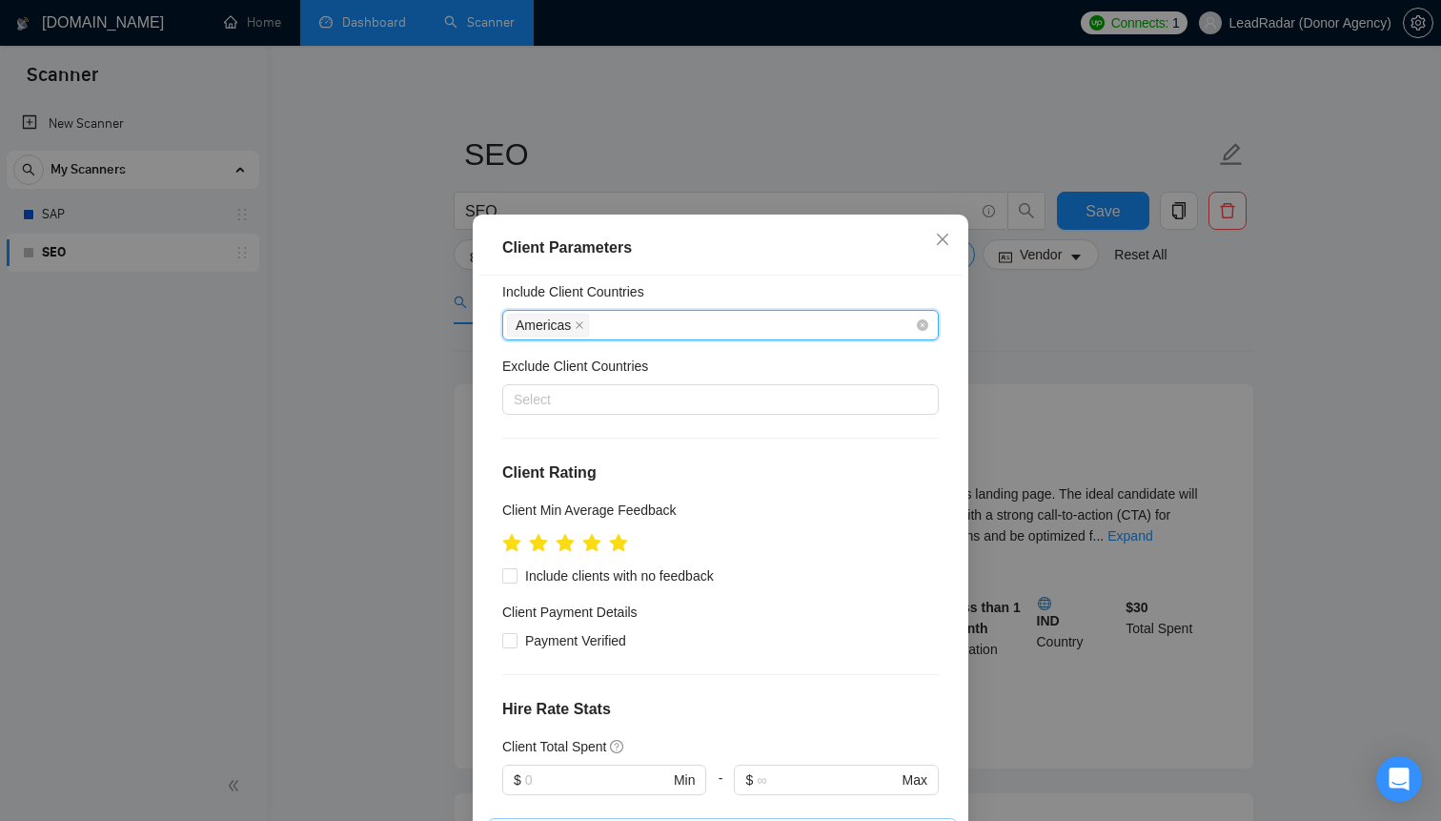
click at [589, 328] on span "Americas" at bounding box center [548, 325] width 82 height 23
click at [586, 328] on span "Americas" at bounding box center [548, 325] width 82 height 23
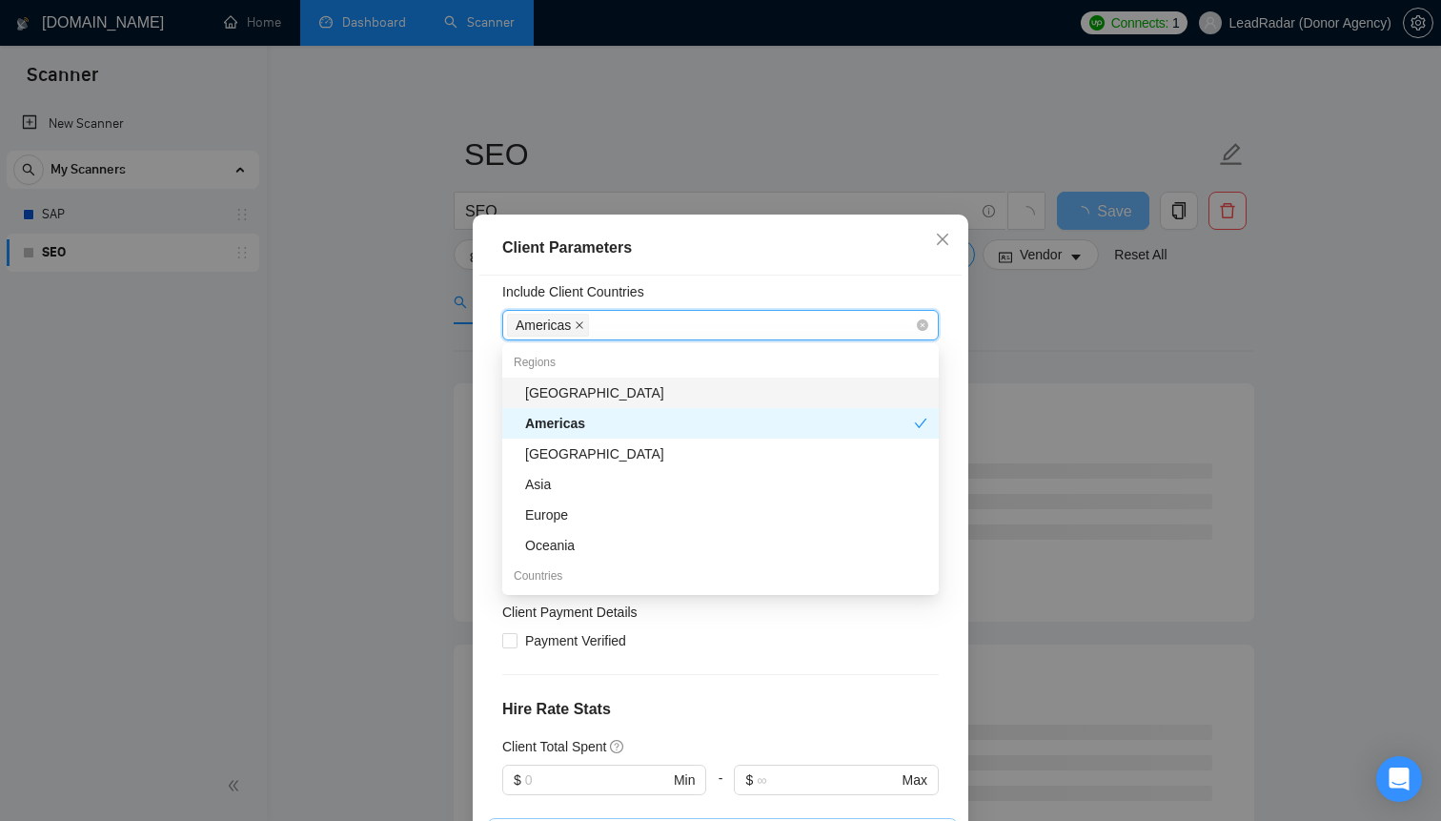
click at [584, 328] on icon "close" at bounding box center [580, 325] width 10 height 10
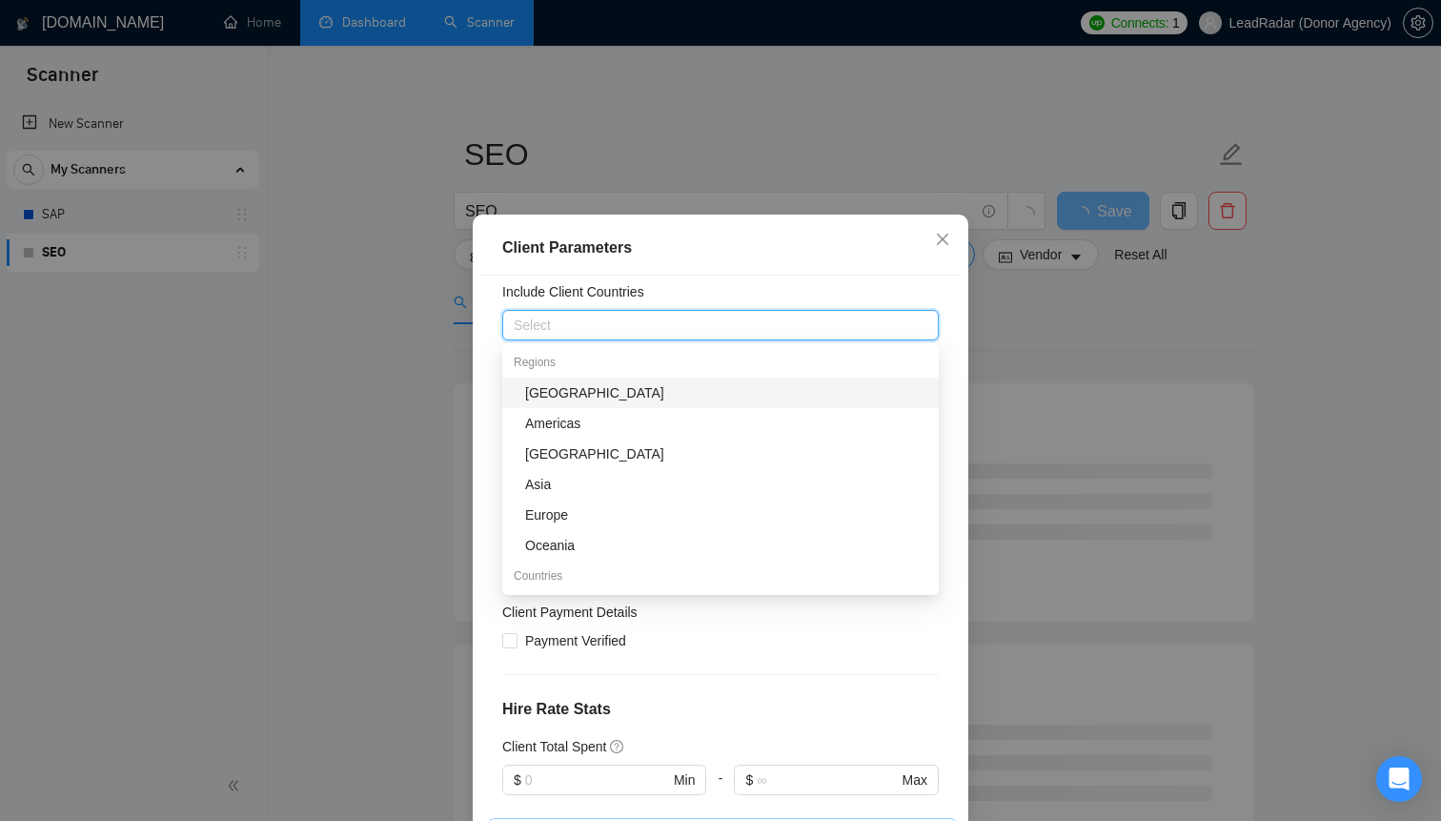
click at [584, 325] on div at bounding box center [711, 325] width 408 height 23
type input "Unite"
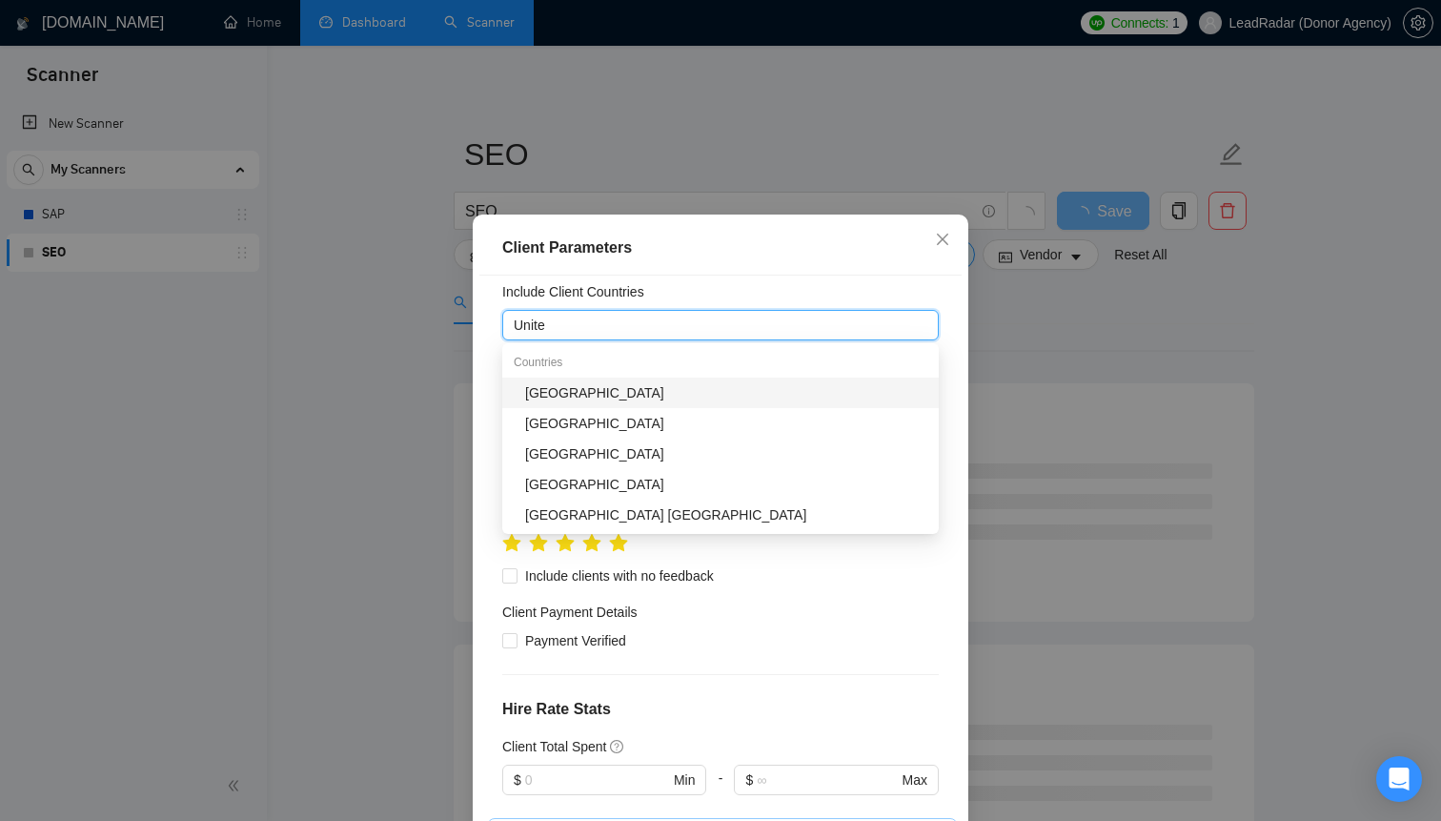
click at [612, 388] on div "[GEOGRAPHIC_DATA]" at bounding box center [726, 392] width 402 height 21
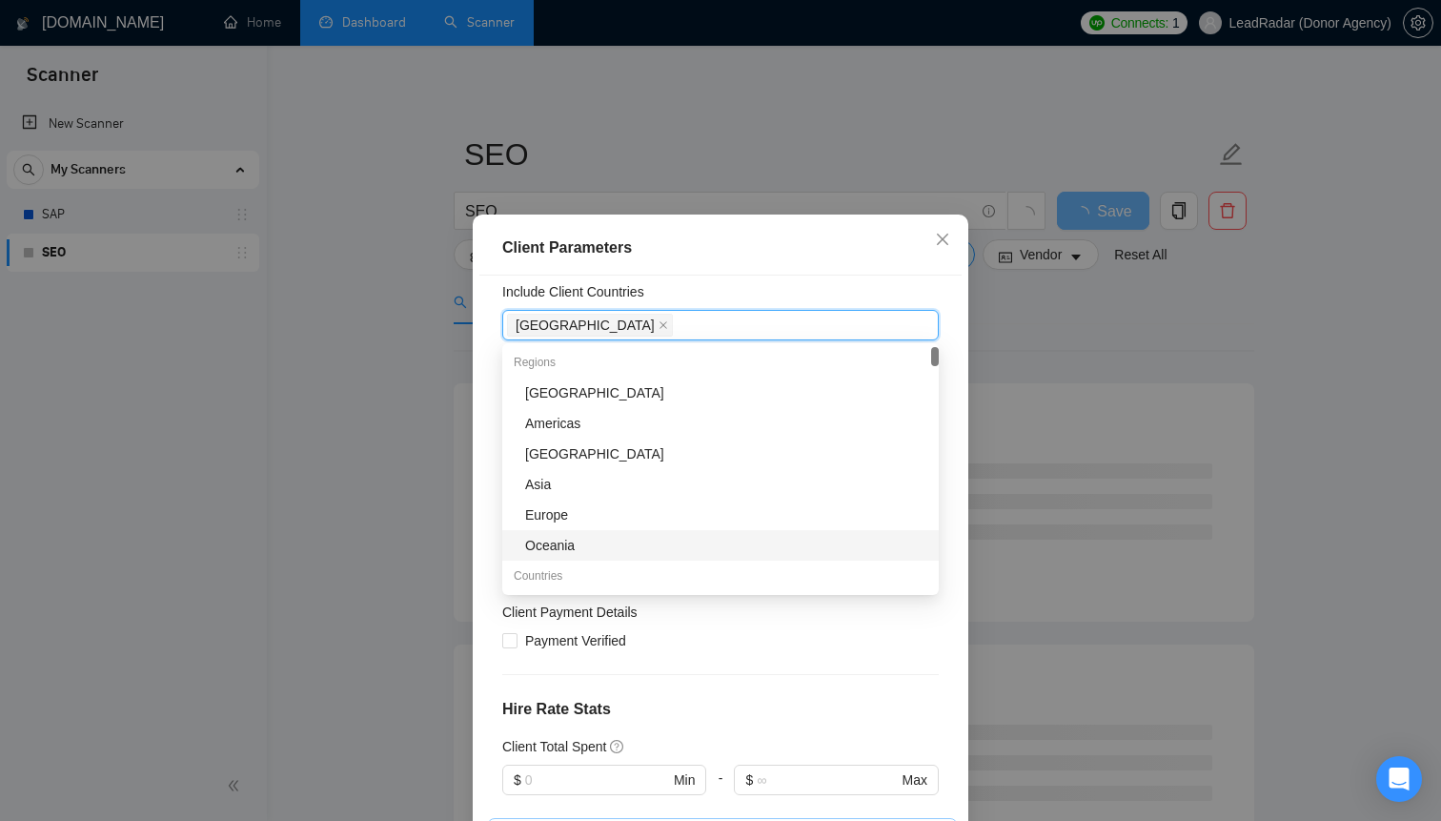
click at [835, 642] on div "Payment Verified" at bounding box center [720, 640] width 437 height 21
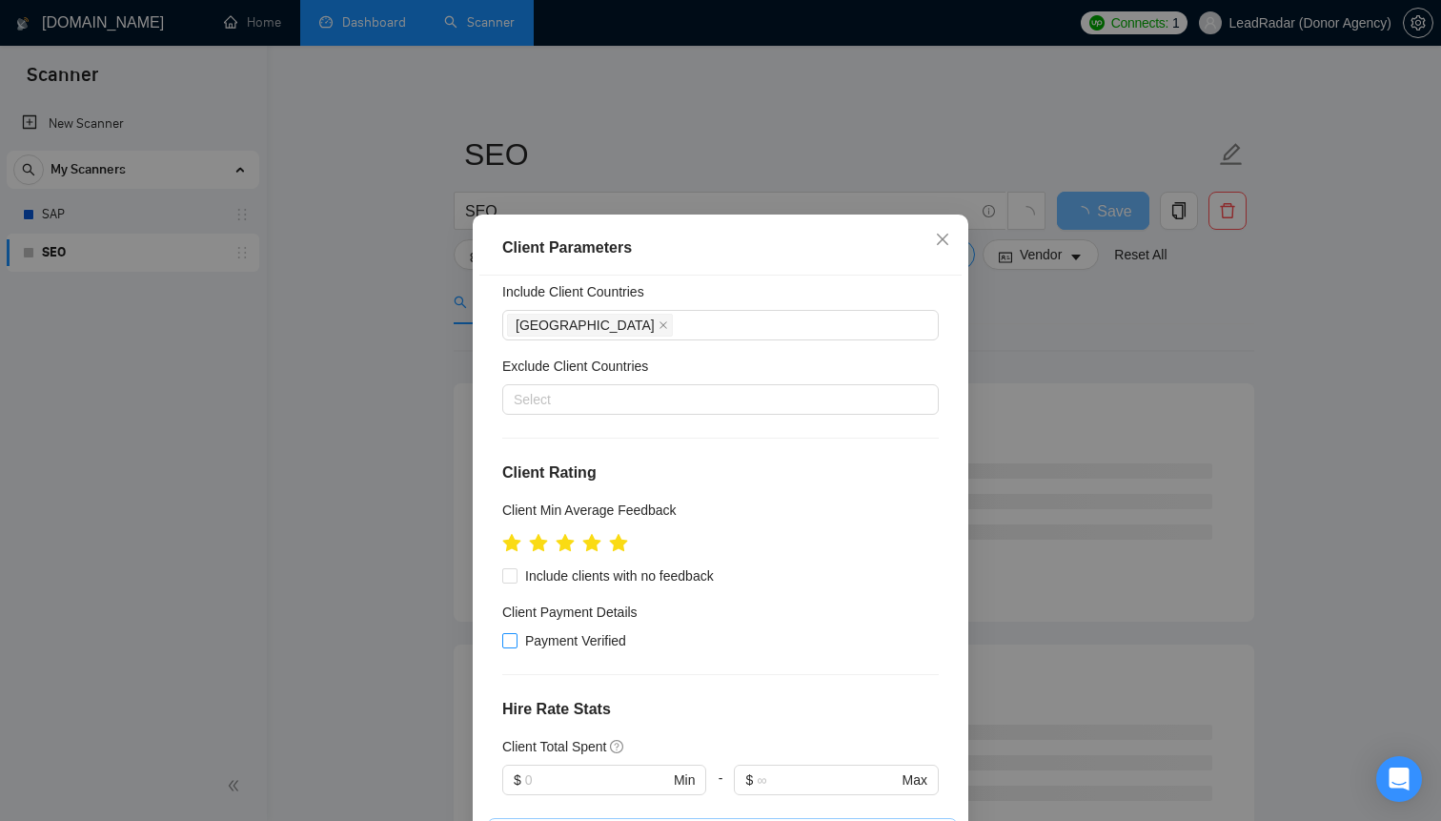
click at [516, 635] on span at bounding box center [509, 640] width 15 height 15
click at [516, 635] on input "Payment Verified" at bounding box center [508, 639] width 13 height 13
checkbox input "true"
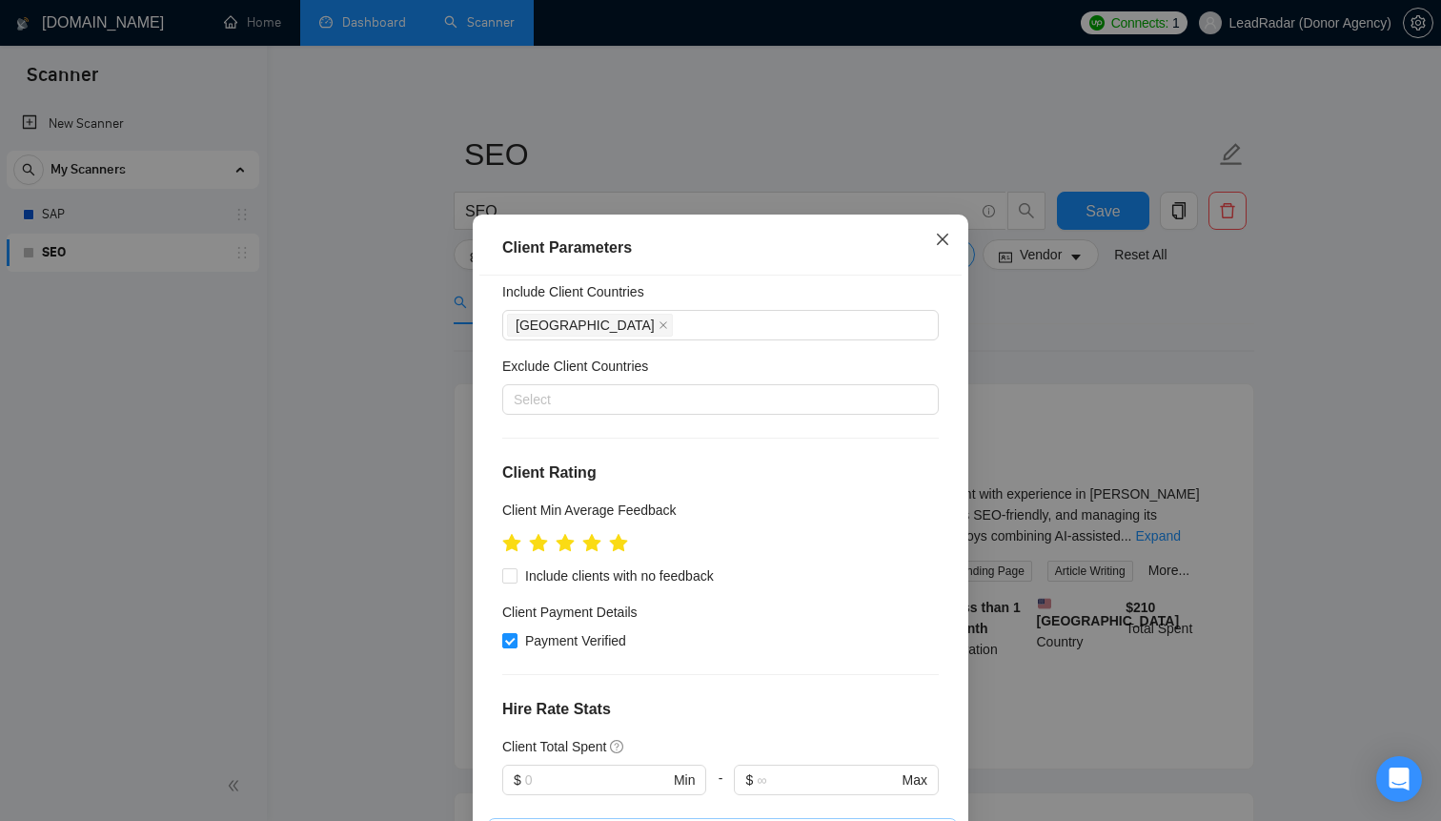
click at [936, 235] on icon "close" at bounding box center [942, 239] width 15 height 15
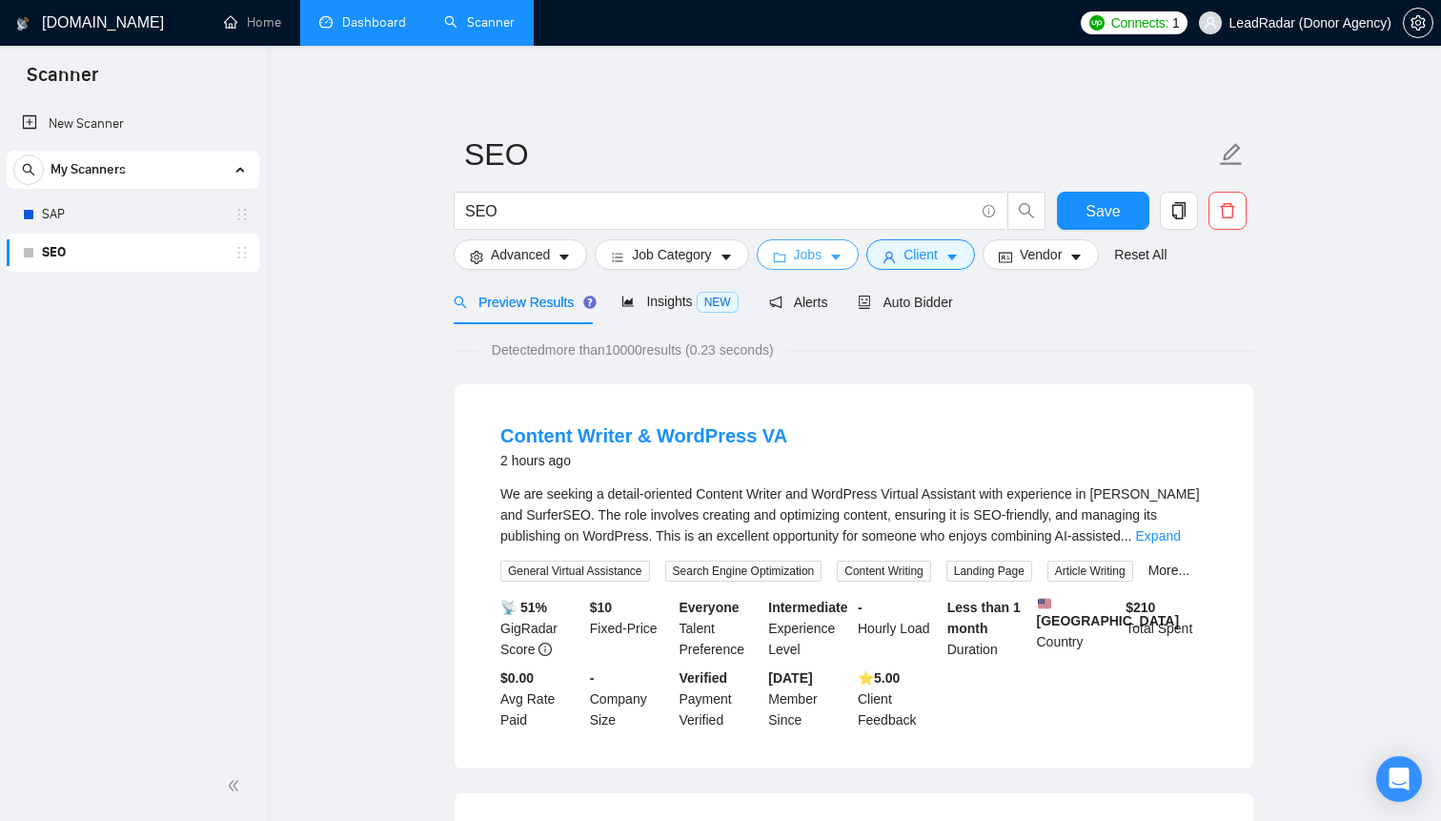
click at [838, 254] on icon "caret-down" at bounding box center [835, 257] width 13 height 13
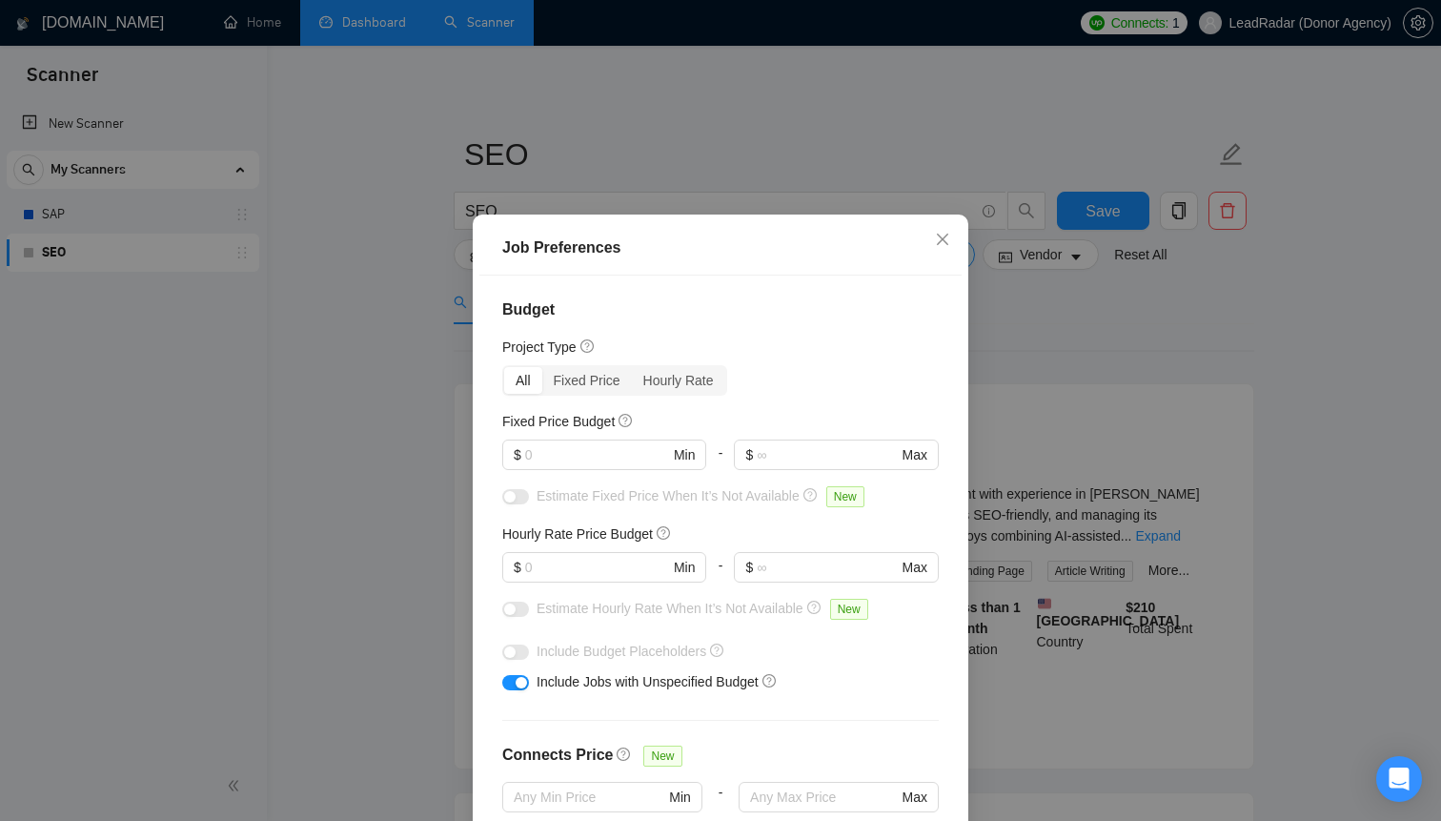
click at [472, 149] on div "Job Preferences Budget Project Type All Fixed Price Hourly Rate Fixed Price Bud…" at bounding box center [720, 410] width 1441 height 821
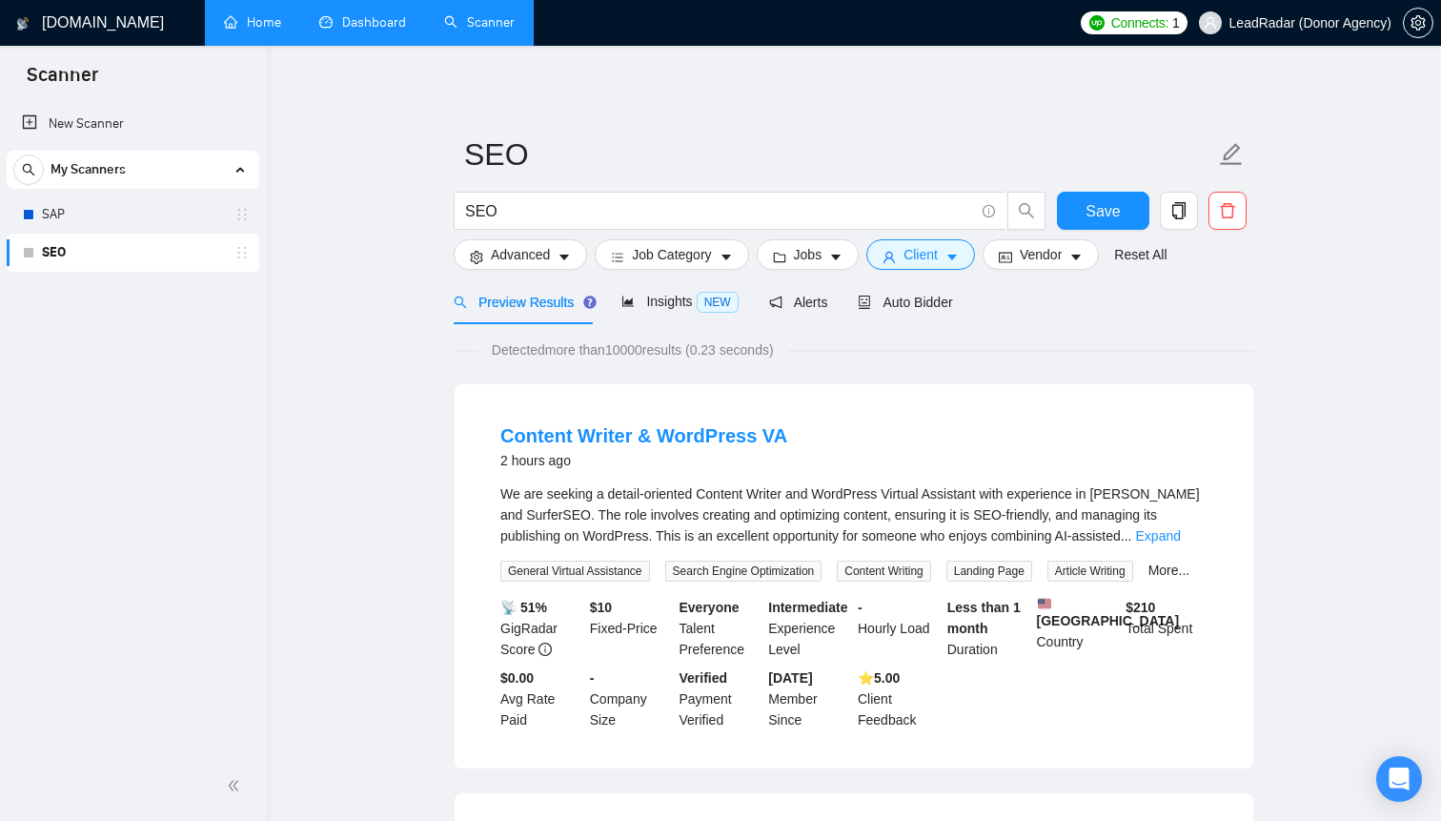
click at [264, 27] on link "Home" at bounding box center [252, 22] width 57 height 16
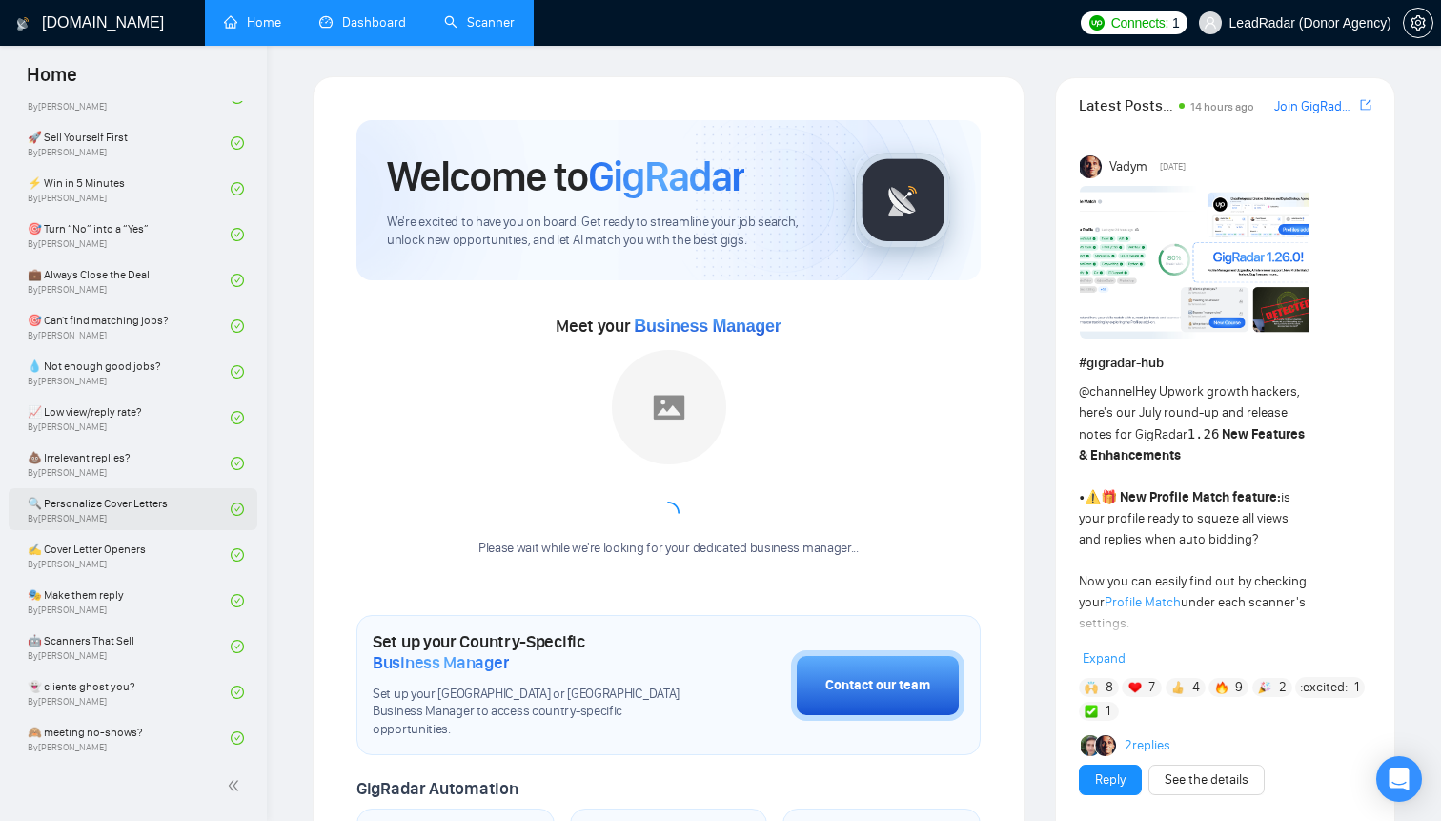
scroll to position [806, 0]
